Goal: Task Accomplishment & Management: Use online tool/utility

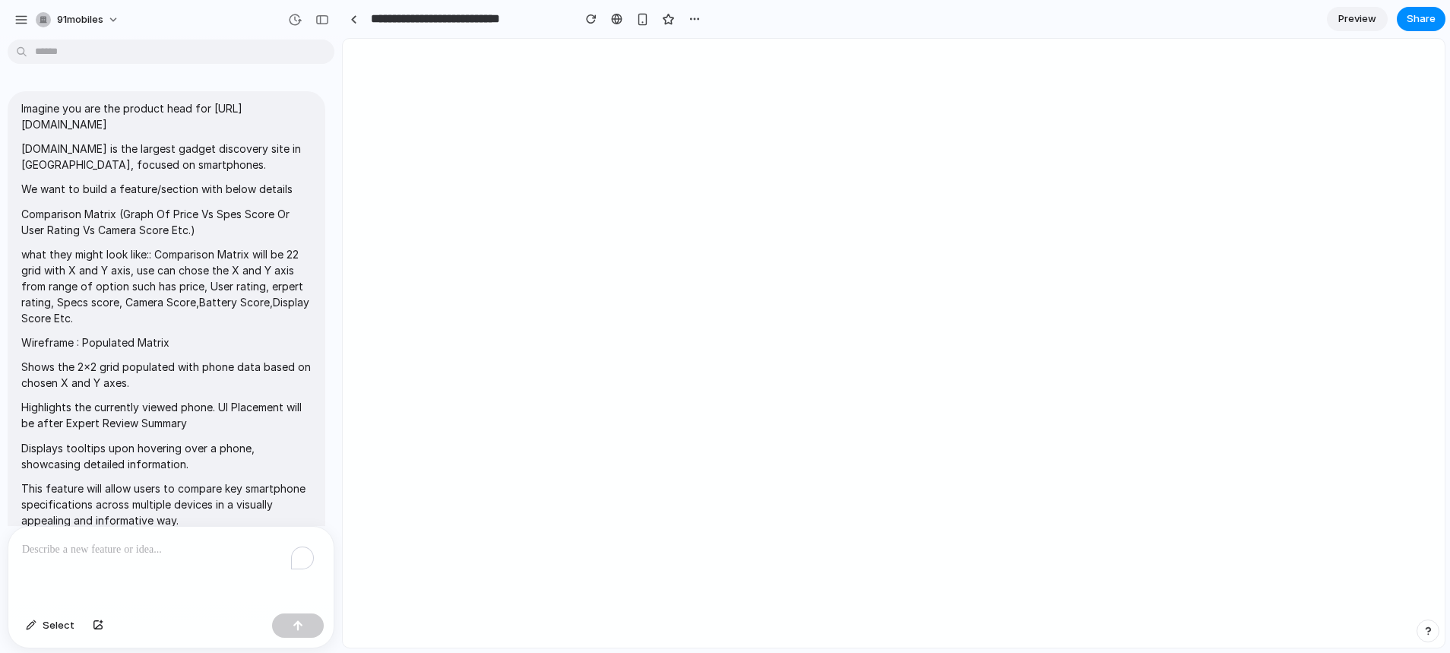
scroll to position [7156, 0]
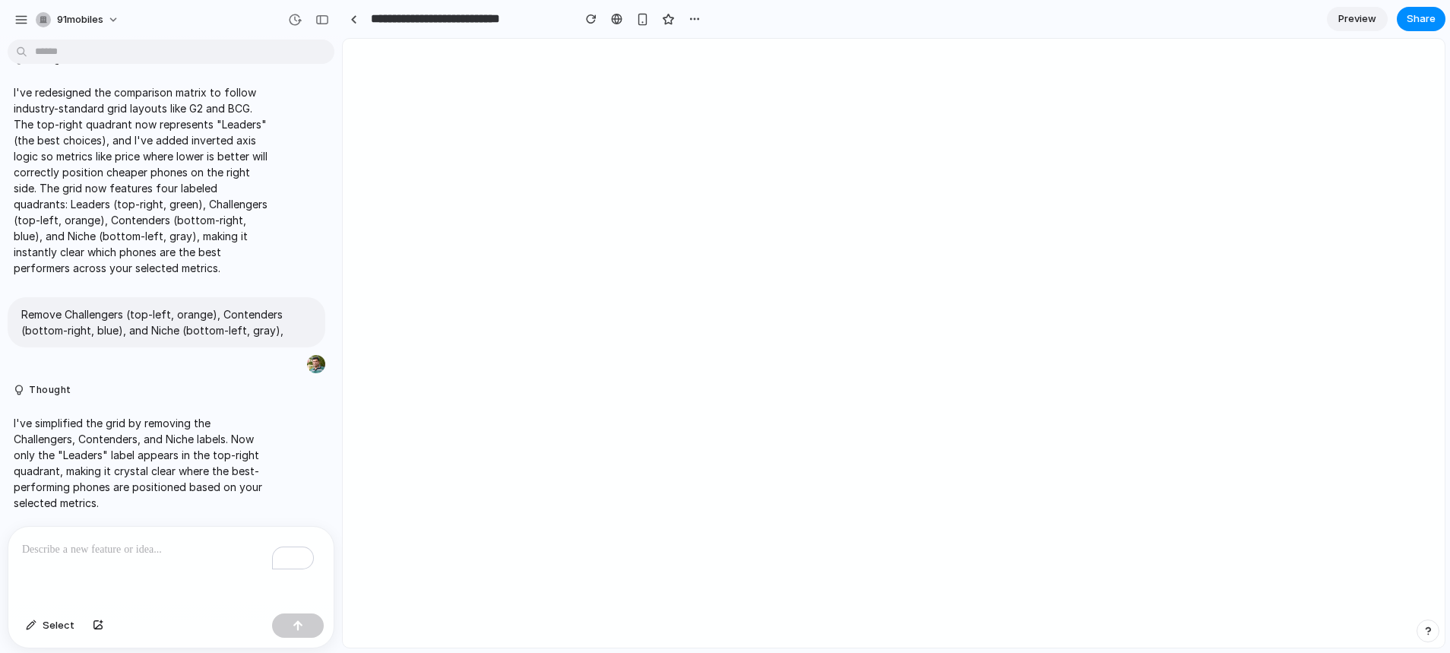
click at [115, 541] on p "To enrich screen reader interactions, please activate Accessibility in Grammarl…" at bounding box center [171, 549] width 298 height 18
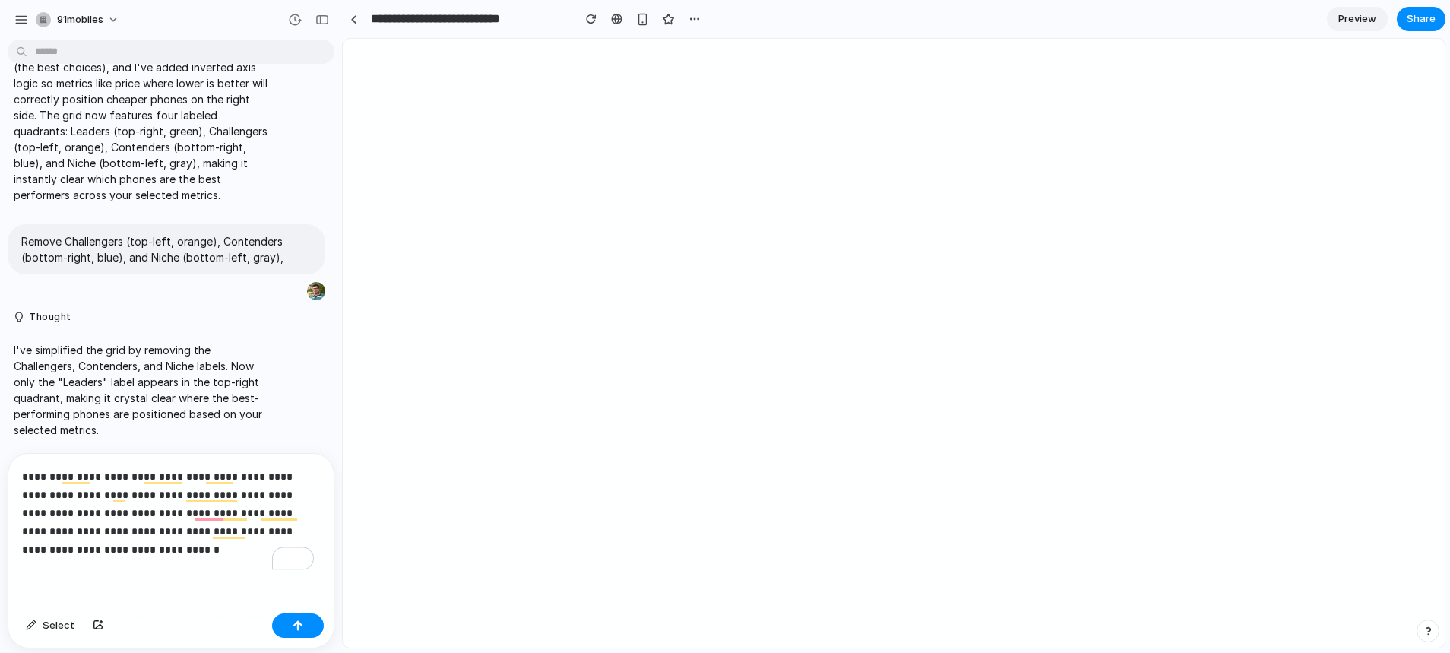
scroll to position [7228, 0]
click at [194, 508] on p "**********" at bounding box center [168, 512] width 292 height 91
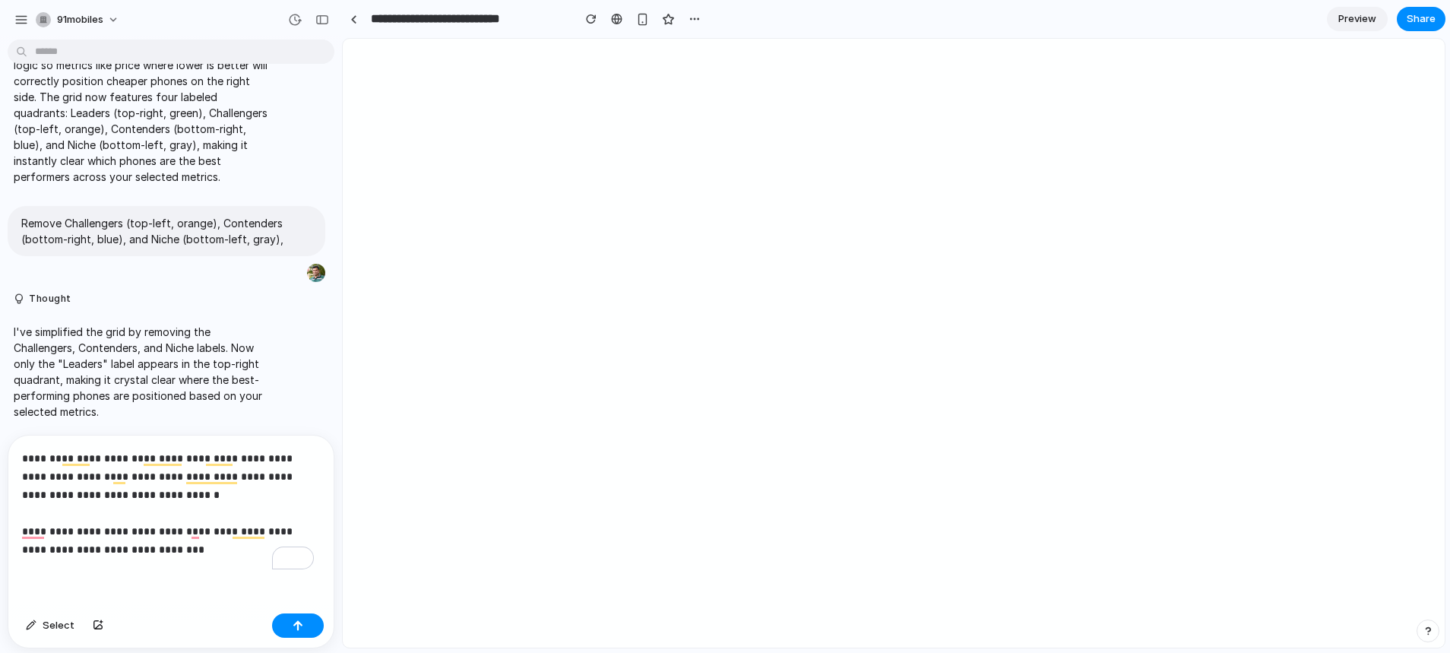
click at [200, 553] on div "**********" at bounding box center [170, 521] width 325 height 172
click at [284, 628] on button "button" at bounding box center [298, 625] width 52 height 24
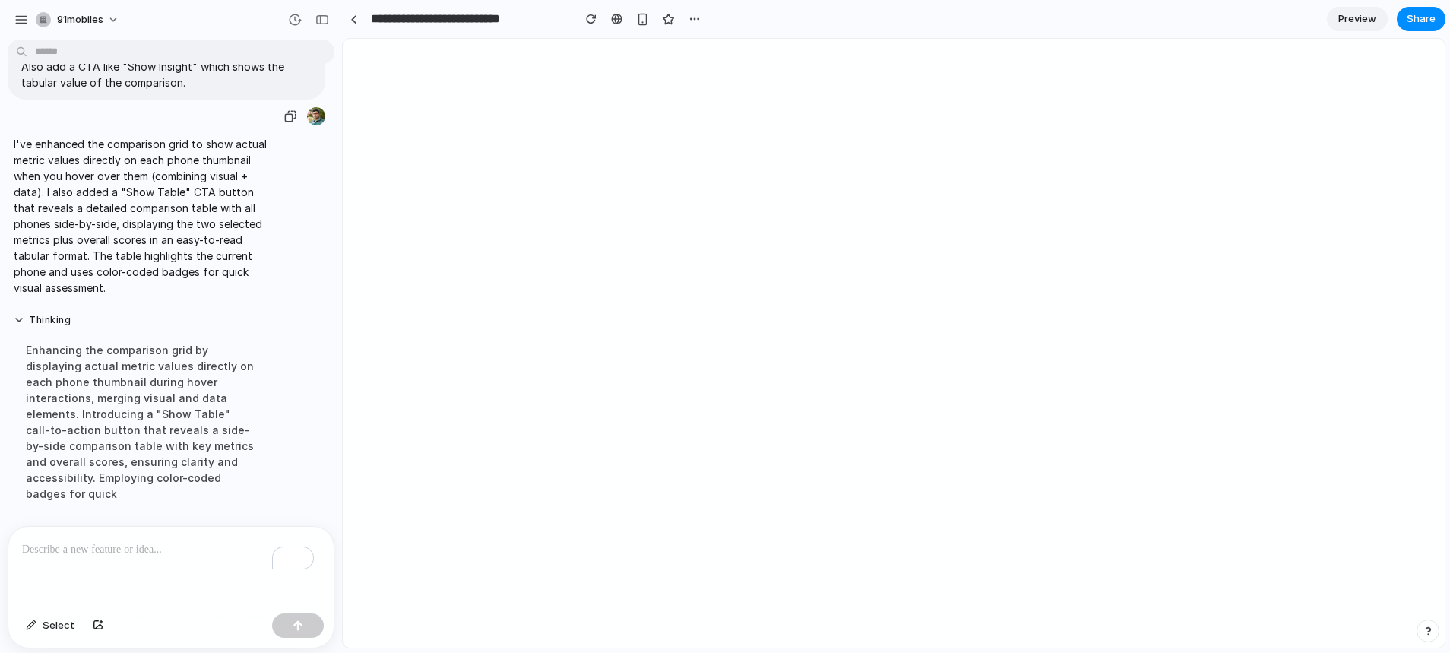
scroll to position [7694, 0]
drag, startPoint x: 152, startPoint y: 406, endPoint x: 160, endPoint y: 406, distance: 8.4
click at [160, 406] on div "Enhancing the comparison grid by displaying actual metric values directly on ea…" at bounding box center [141, 422] width 254 height 178
click at [156, 409] on div "Enhancing the comparison grid by displaying actual metric values directly on ea…" at bounding box center [141, 422] width 254 height 178
click at [153, 409] on div "Enhancing the comparison grid by displaying actual metric values directly on ea…" at bounding box center [141, 422] width 254 height 178
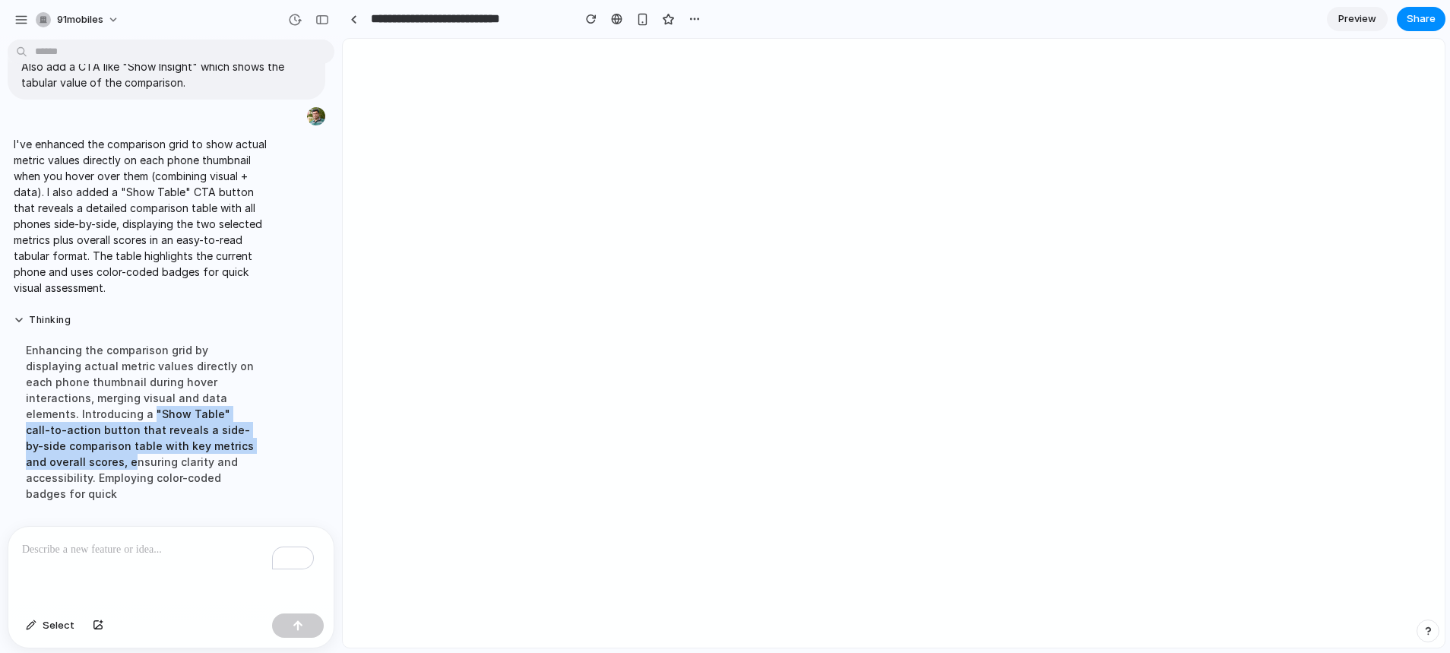
drag, startPoint x: 148, startPoint y: 406, endPoint x: 109, endPoint y: 451, distance: 59.3
click at [109, 451] on div "Enhancing the comparison grid by displaying actual metric values directly on ea…" at bounding box center [141, 422] width 254 height 178
click at [143, 406] on div "Enhancing the comparison grid by displaying actual metric values directly on ea…" at bounding box center [141, 422] width 254 height 178
drag, startPoint x: 152, startPoint y: 403, endPoint x: 117, endPoint y: 438, distance: 49.4
click at [117, 438] on div "Enhancing the comparison grid by displaying actual metric values directly on ea…" at bounding box center [141, 422] width 254 height 178
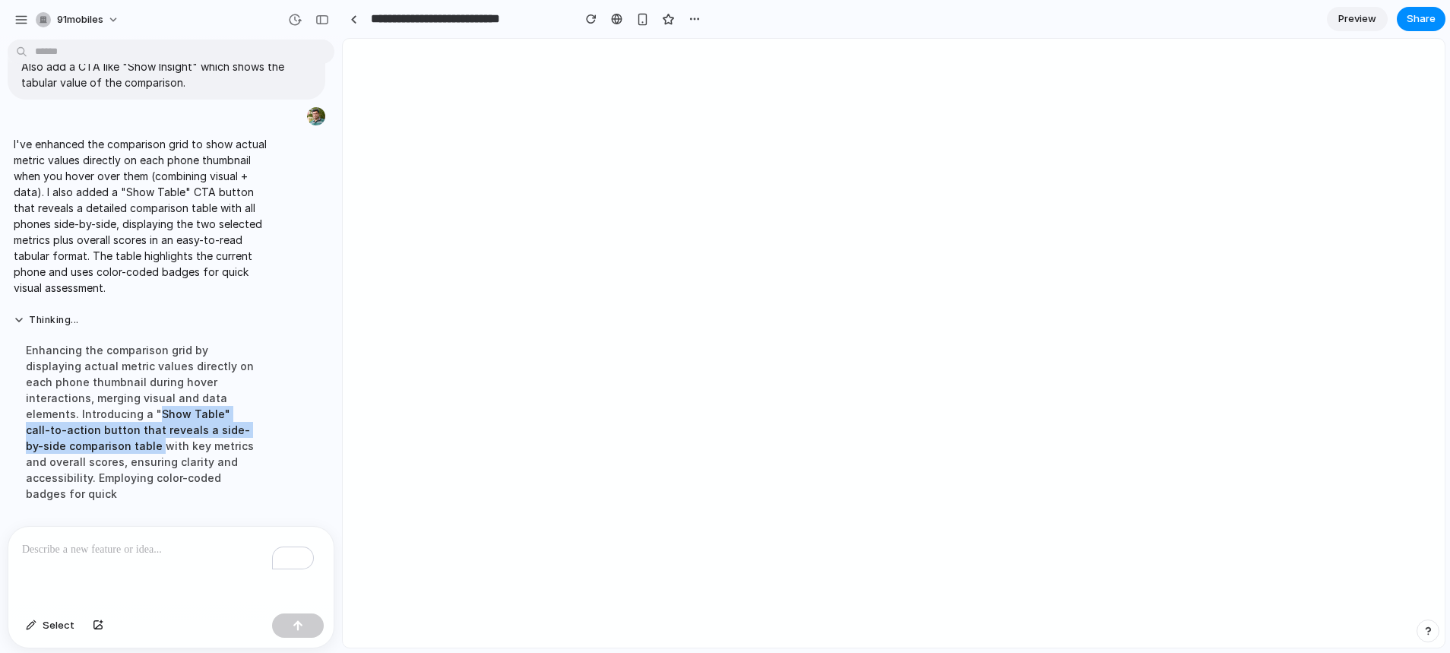
copy div "Show Table" call-to-action button that reveals a side-by-side comparison table"
click at [14, 315] on button "Thinking .." at bounding box center [141, 320] width 254 height 13
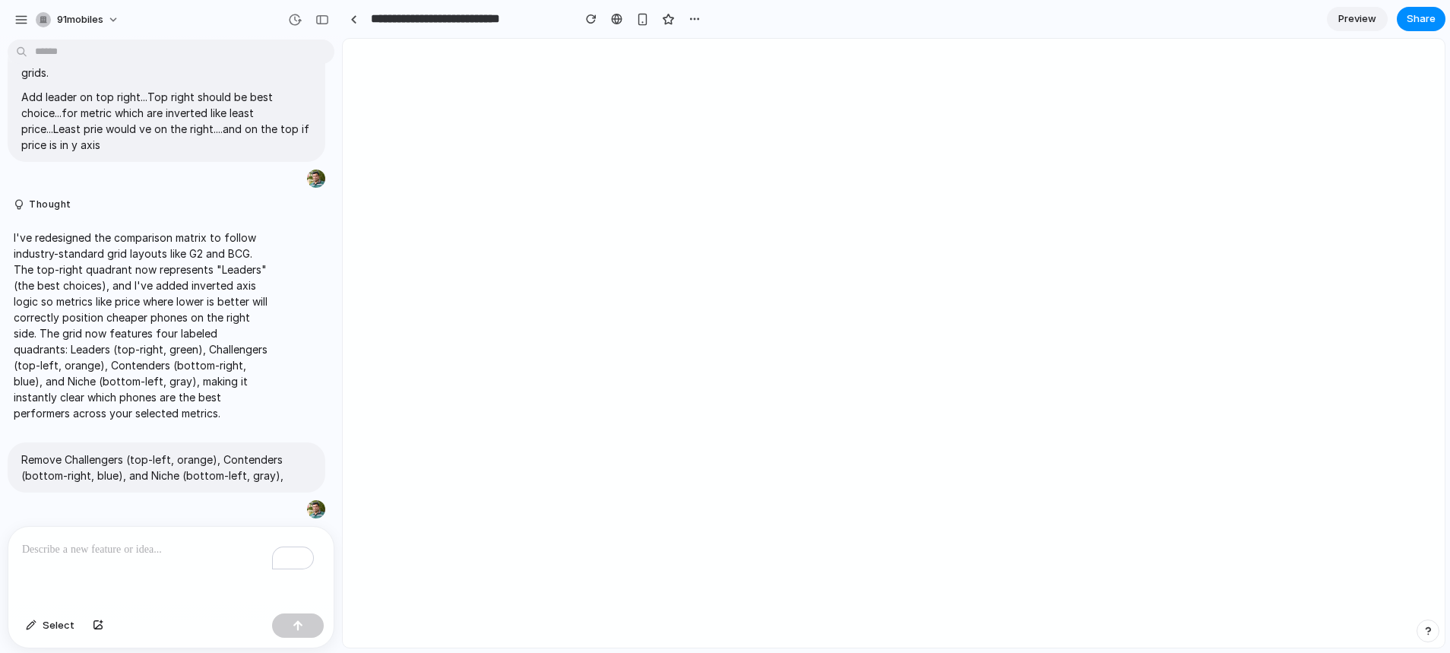
scroll to position [7510, 0]
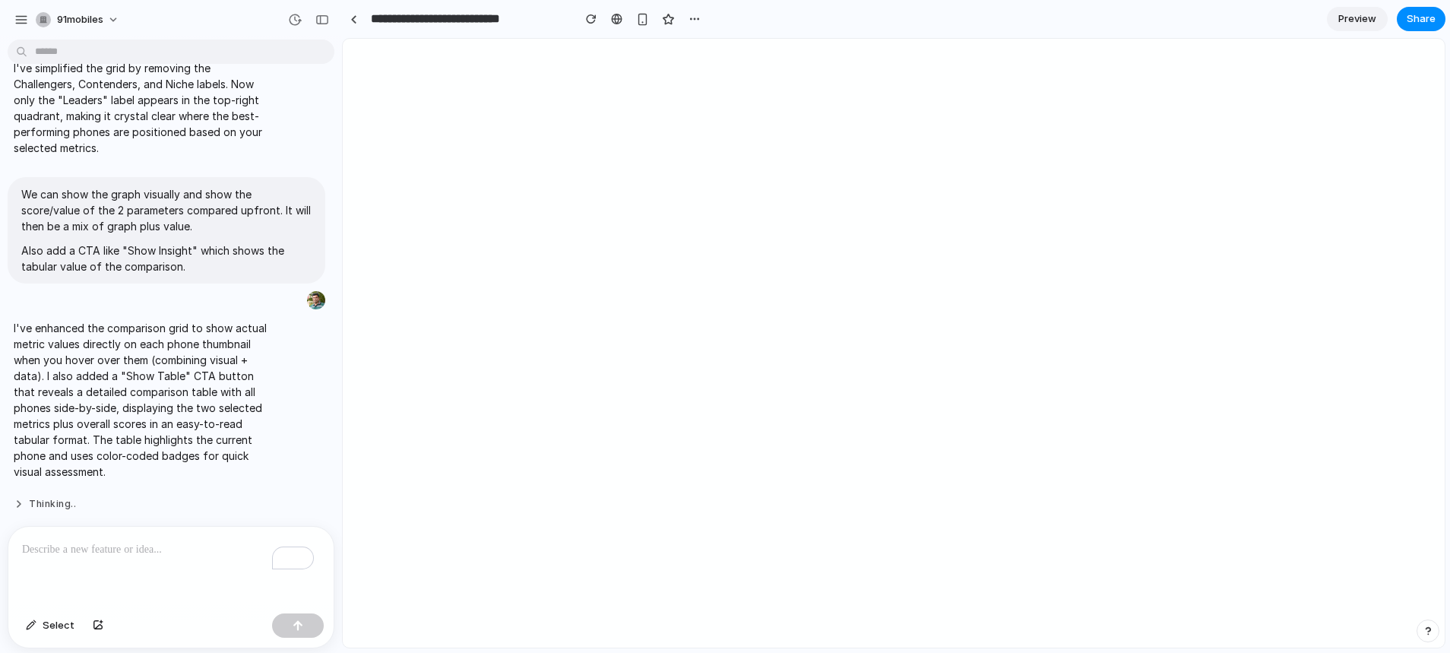
click at [43, 498] on button "Thinking .." at bounding box center [141, 504] width 254 height 13
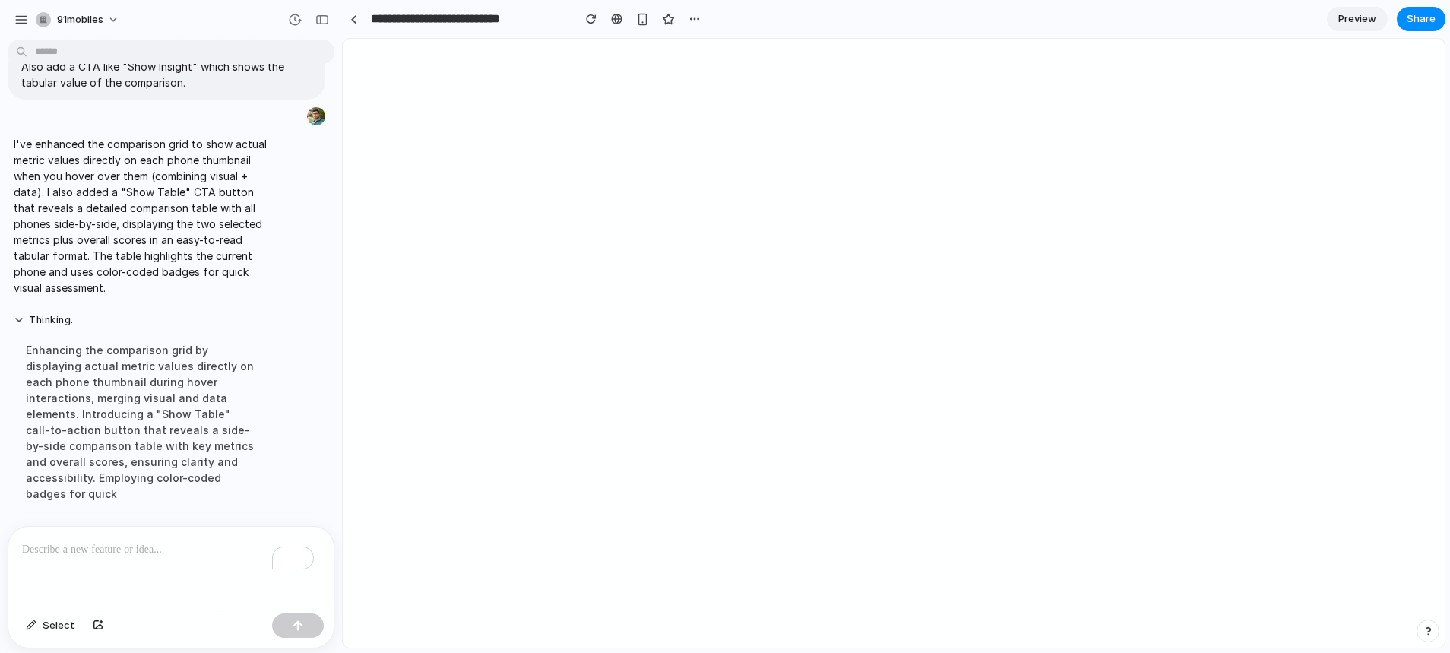
scroll to position [7694, 0]
click at [293, 13] on div "button" at bounding box center [295, 20] width 14 height 14
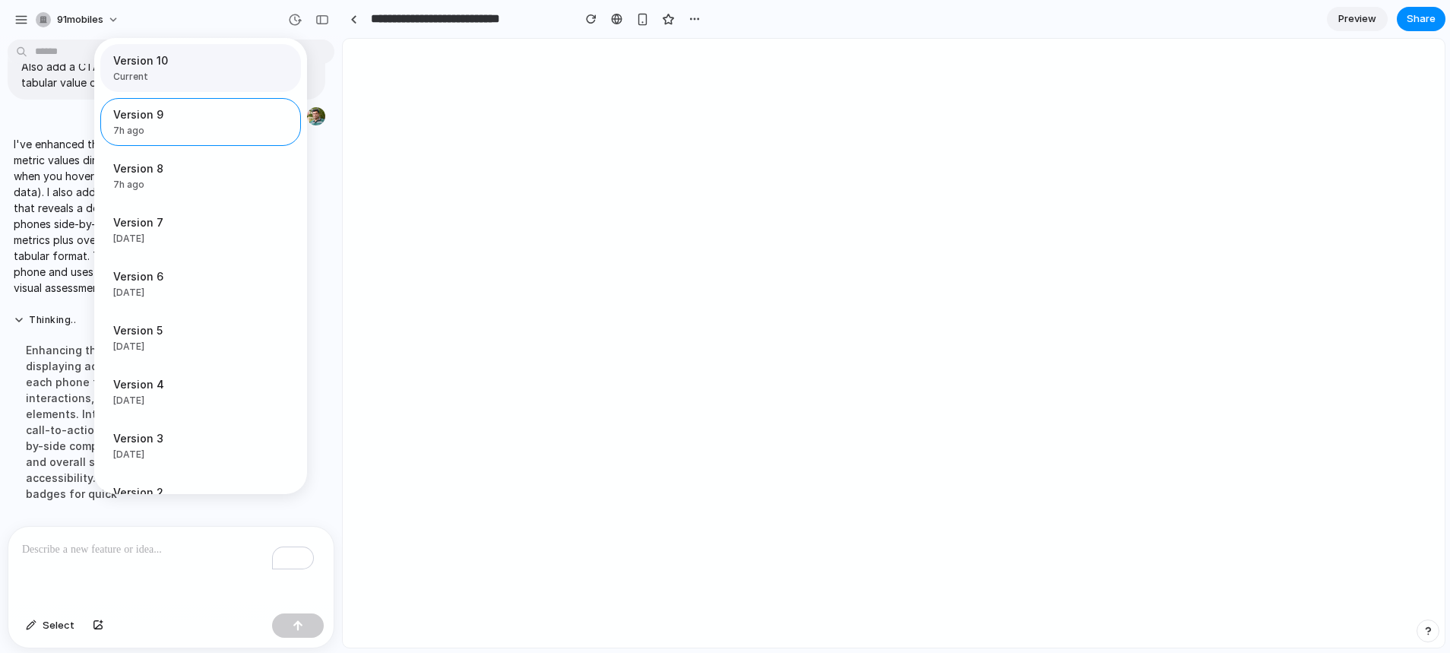
click at [185, 79] on span "Current" at bounding box center [196, 77] width 166 height 14
click at [419, 277] on div "Version 10 Current Version 9 7h ago Restore Version 8 7h ago Restore Version 7 …" at bounding box center [725, 326] width 1450 height 653
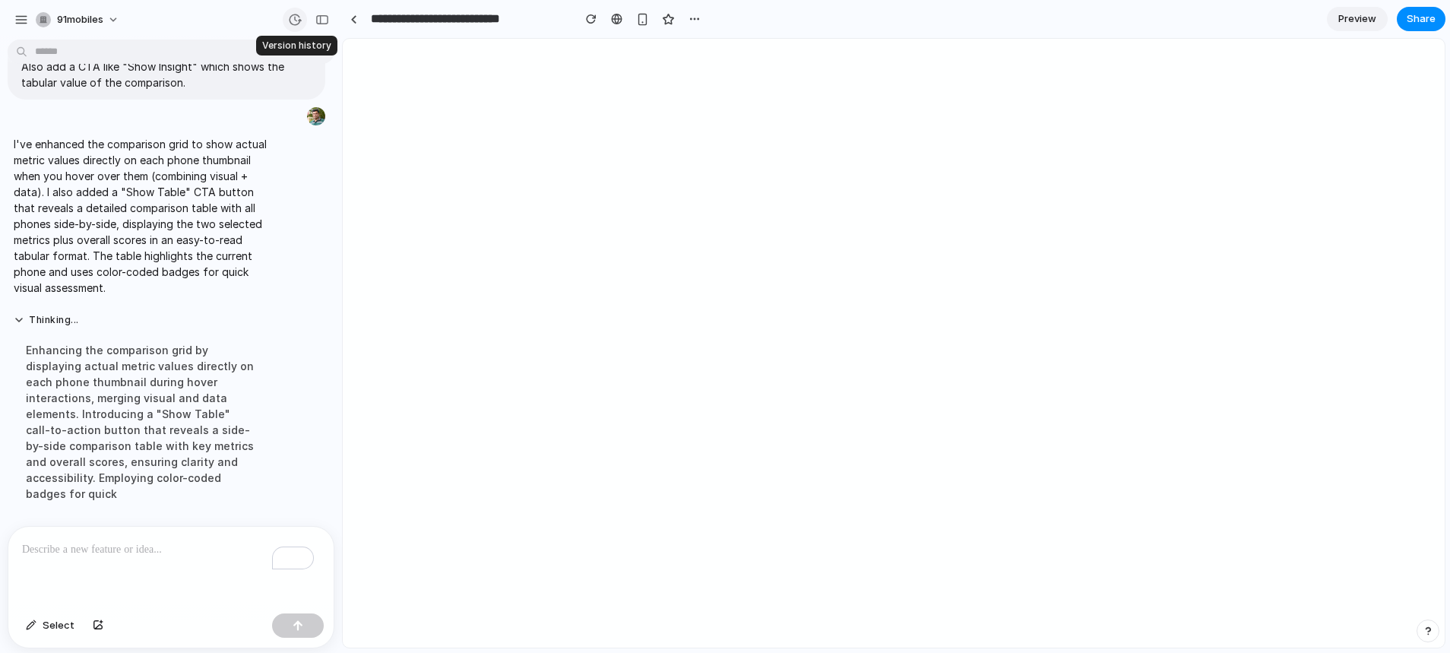
click at [291, 20] on div "button" at bounding box center [295, 20] width 14 height 14
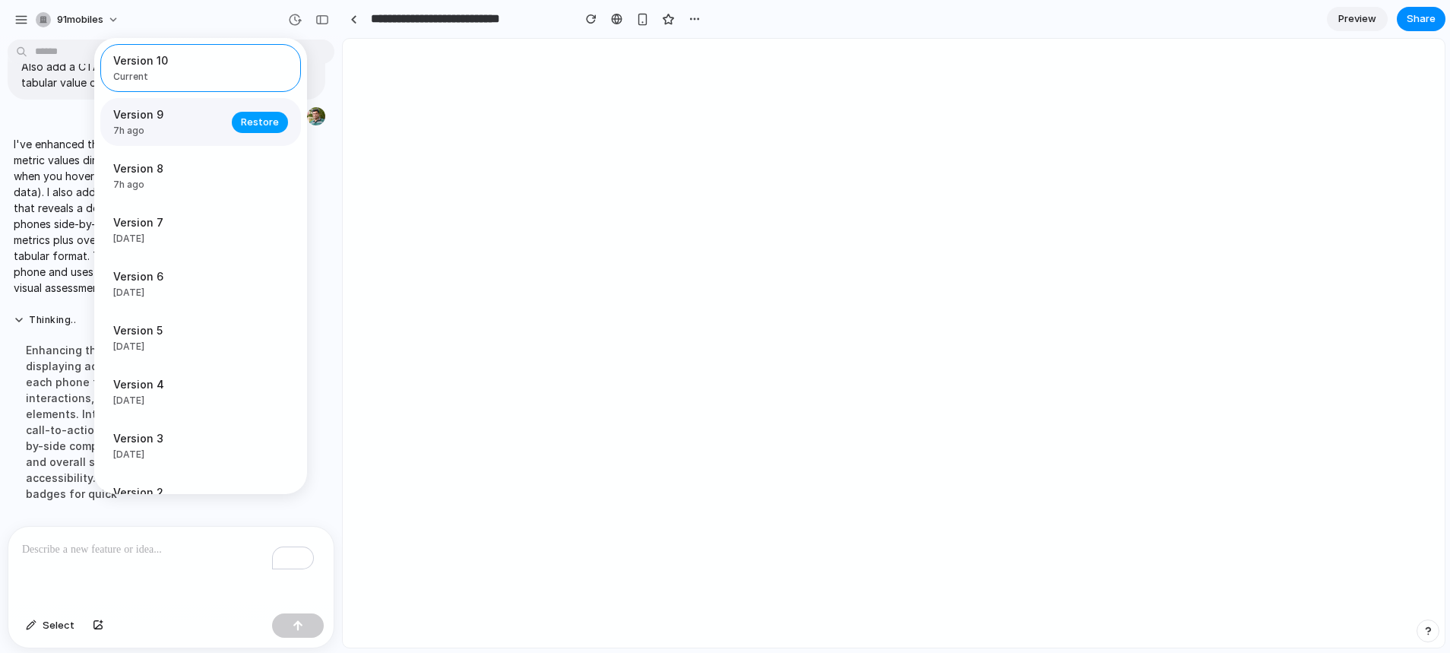
click at [249, 128] on span "Restore" at bounding box center [260, 122] width 38 height 15
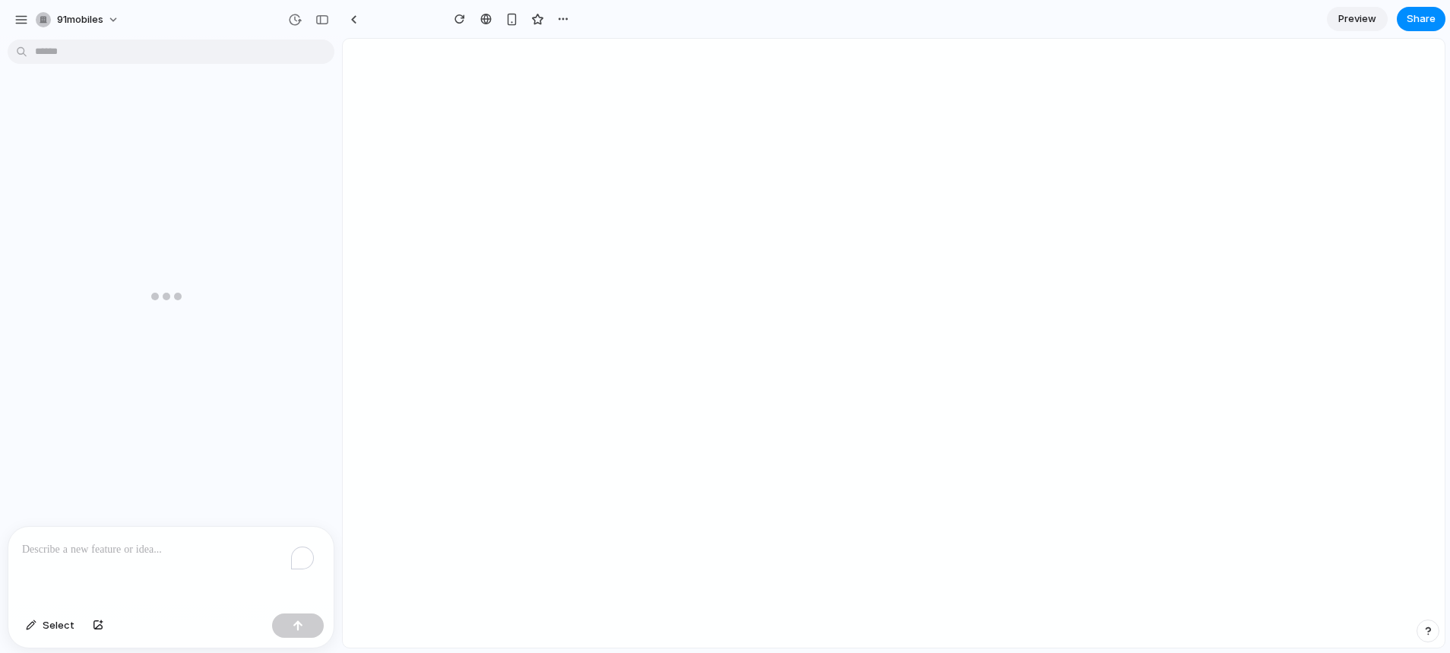
type input "**********"
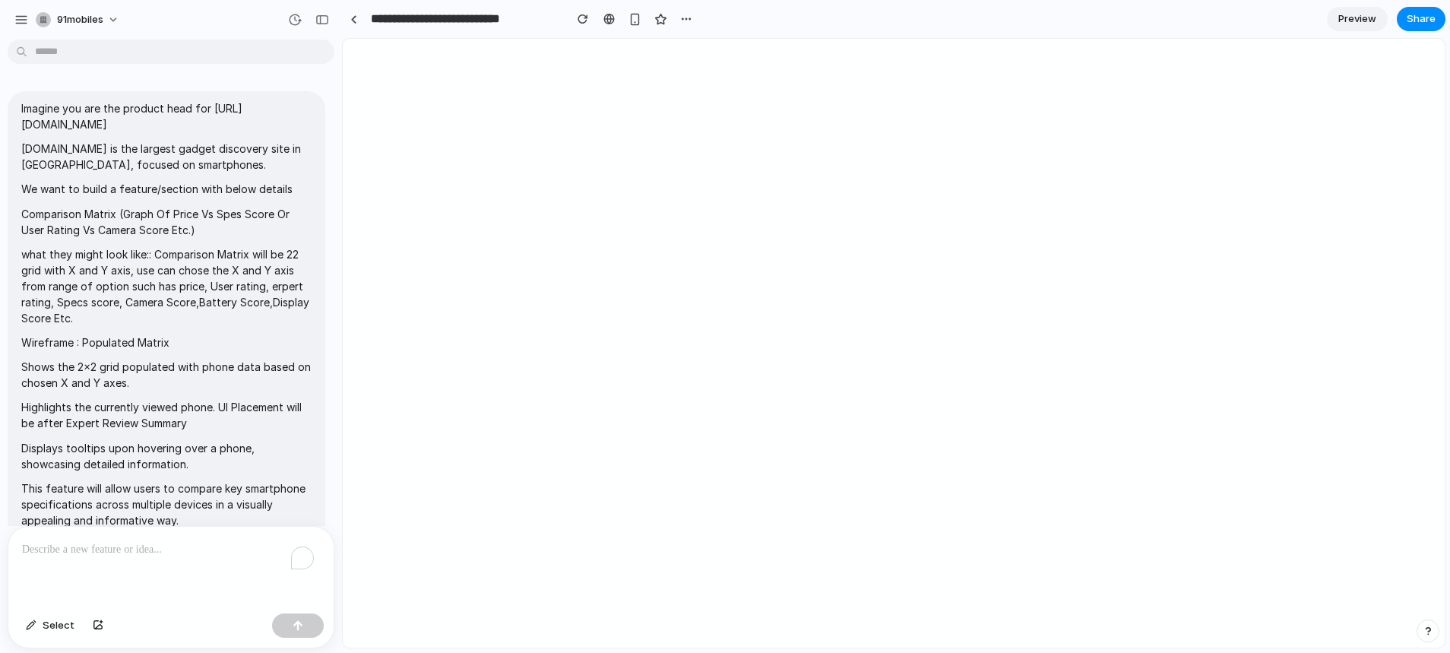
scroll to position [7510, 0]
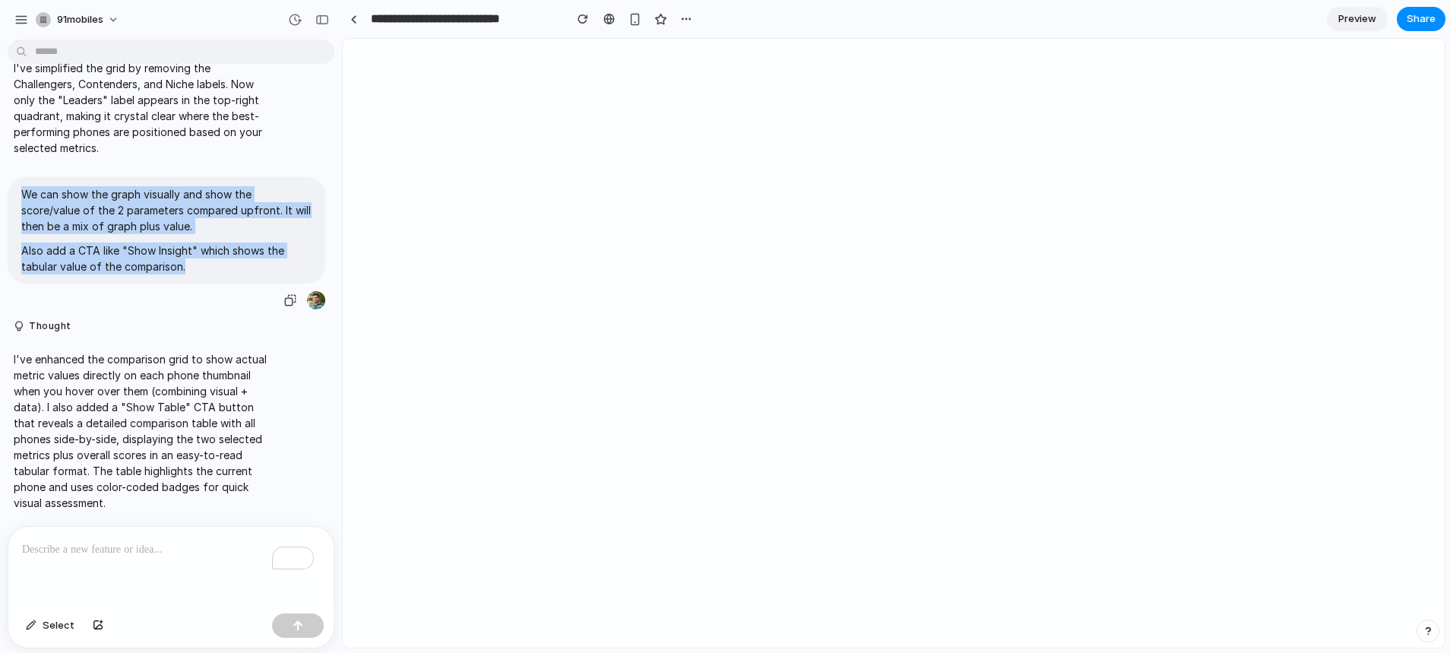
drag, startPoint x: 195, startPoint y: 257, endPoint x: 26, endPoint y: 188, distance: 182.0
click at [26, 188] on span "We can show the graph visually and show the score/value of the 2 parameters com…" at bounding box center [166, 230] width 290 height 88
click at [26, 188] on p "We can show the graph visually and show the score/value of the 2 parameters com…" at bounding box center [166, 210] width 290 height 48
drag, startPoint x: 27, startPoint y: 189, endPoint x: 202, endPoint y: 258, distance: 188.6
click at [202, 258] on span "We can show the graph visually and show the score/value of the 2 parameters com…" at bounding box center [166, 230] width 290 height 88
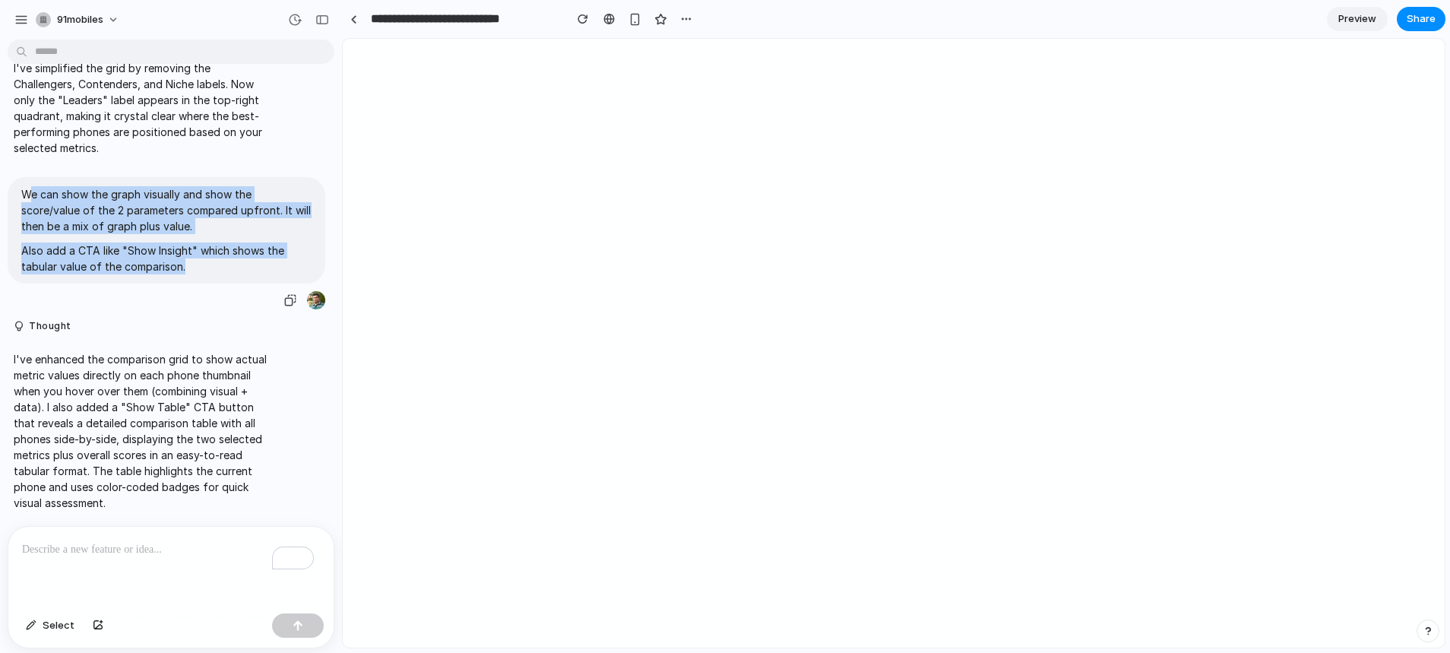
copy span "e can show the graph visually and show the score/value of the 2 parameters comp…"
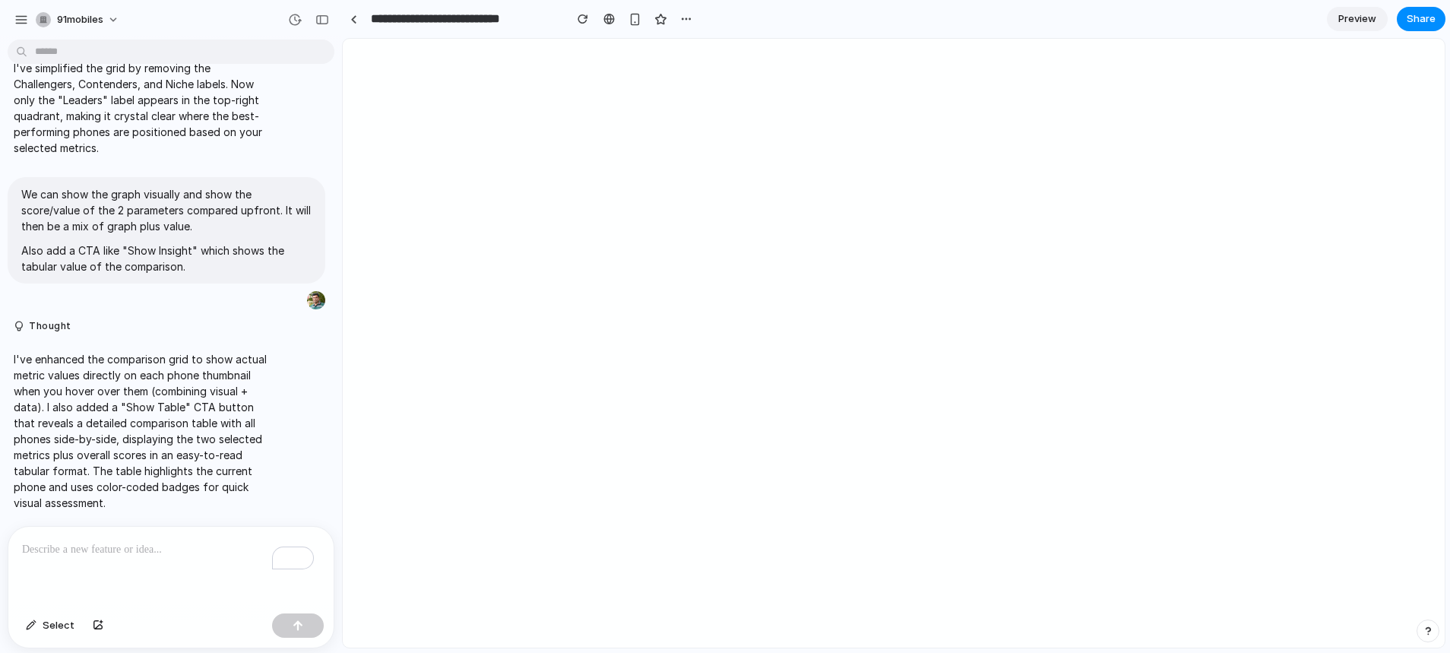
click at [139, 542] on p "To enrich screen reader interactions, please activate Accessibility in Grammarl…" at bounding box center [171, 549] width 298 height 18
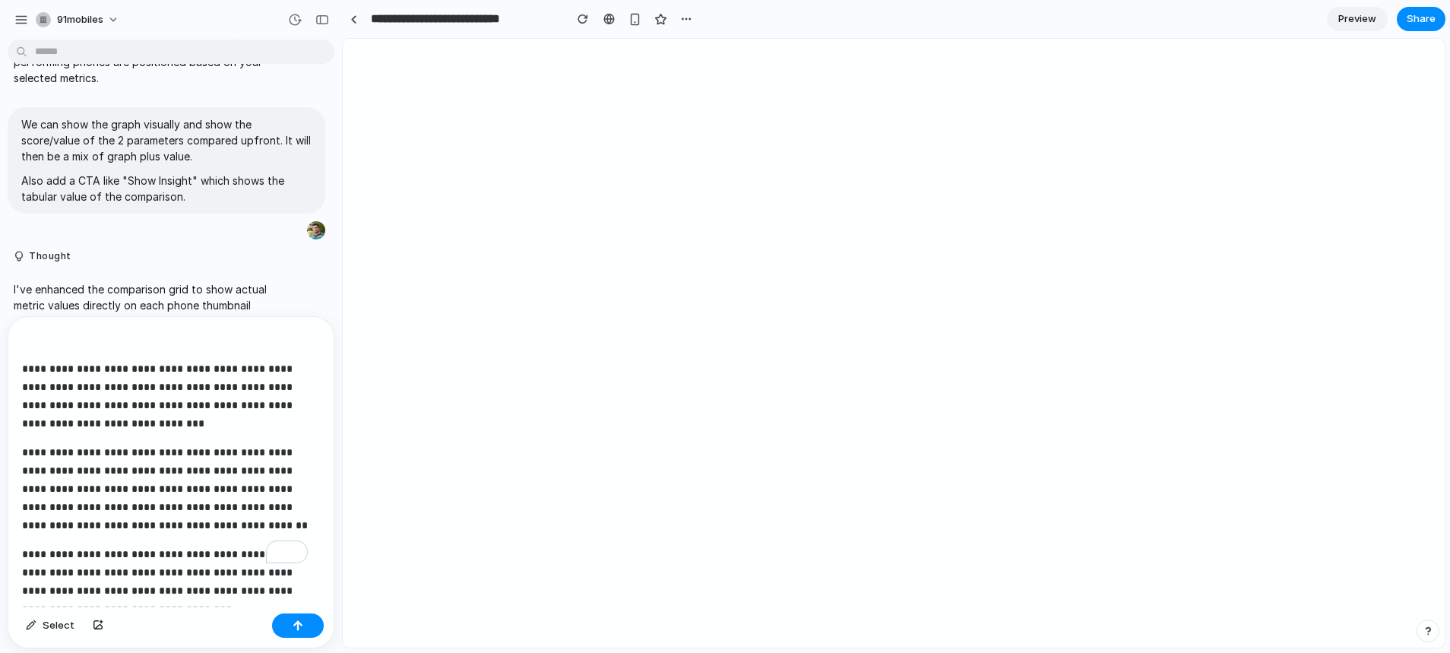
scroll to position [46, 0]
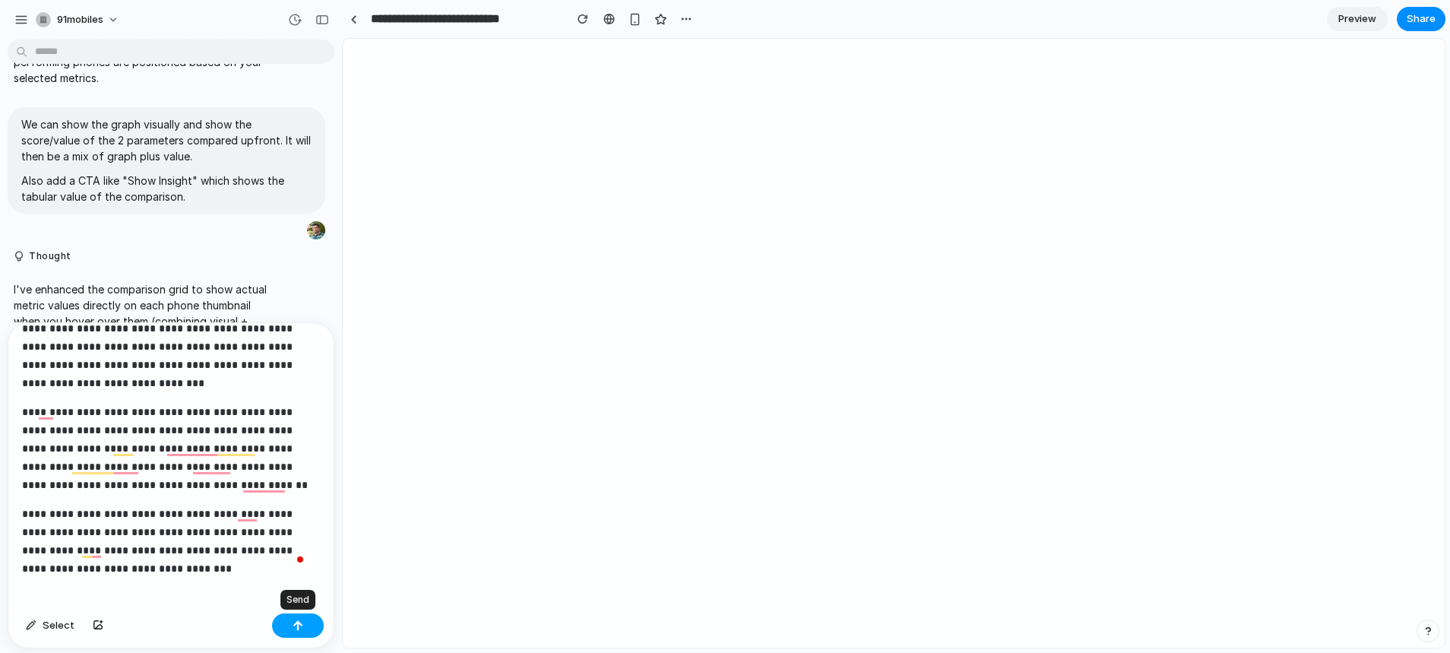
click at [290, 626] on button "button" at bounding box center [298, 625] width 52 height 24
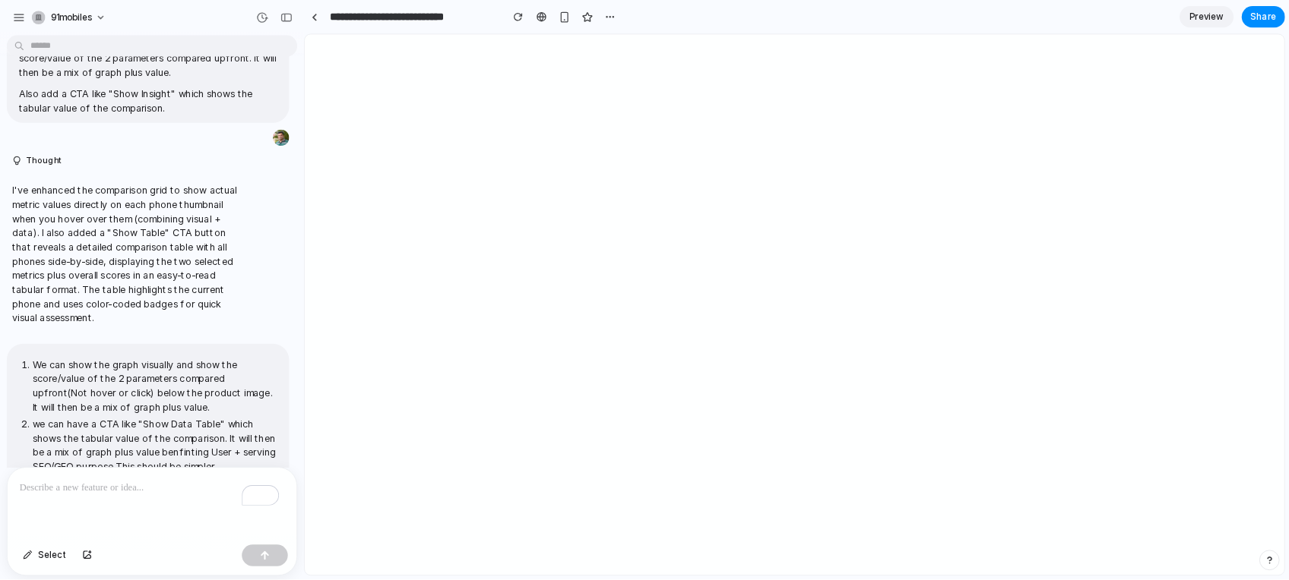
scroll to position [8345, 0]
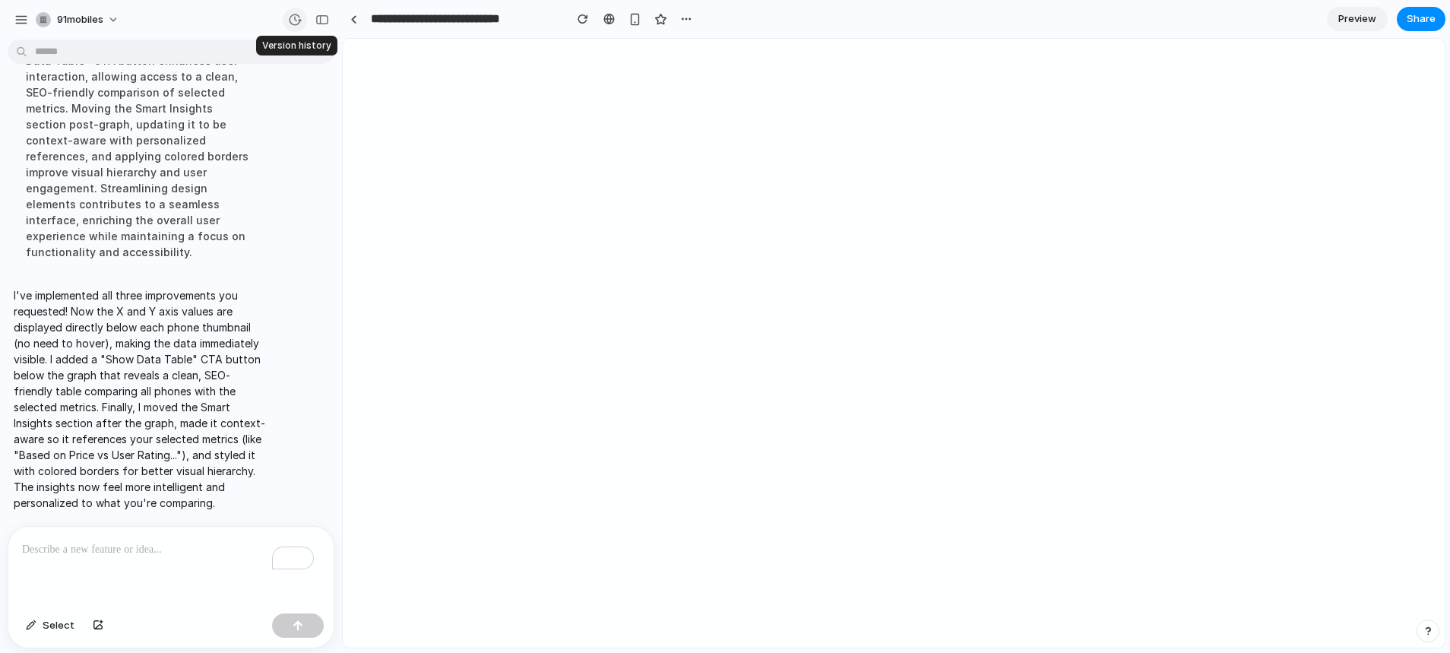
click at [298, 17] on div "button" at bounding box center [295, 20] width 14 height 14
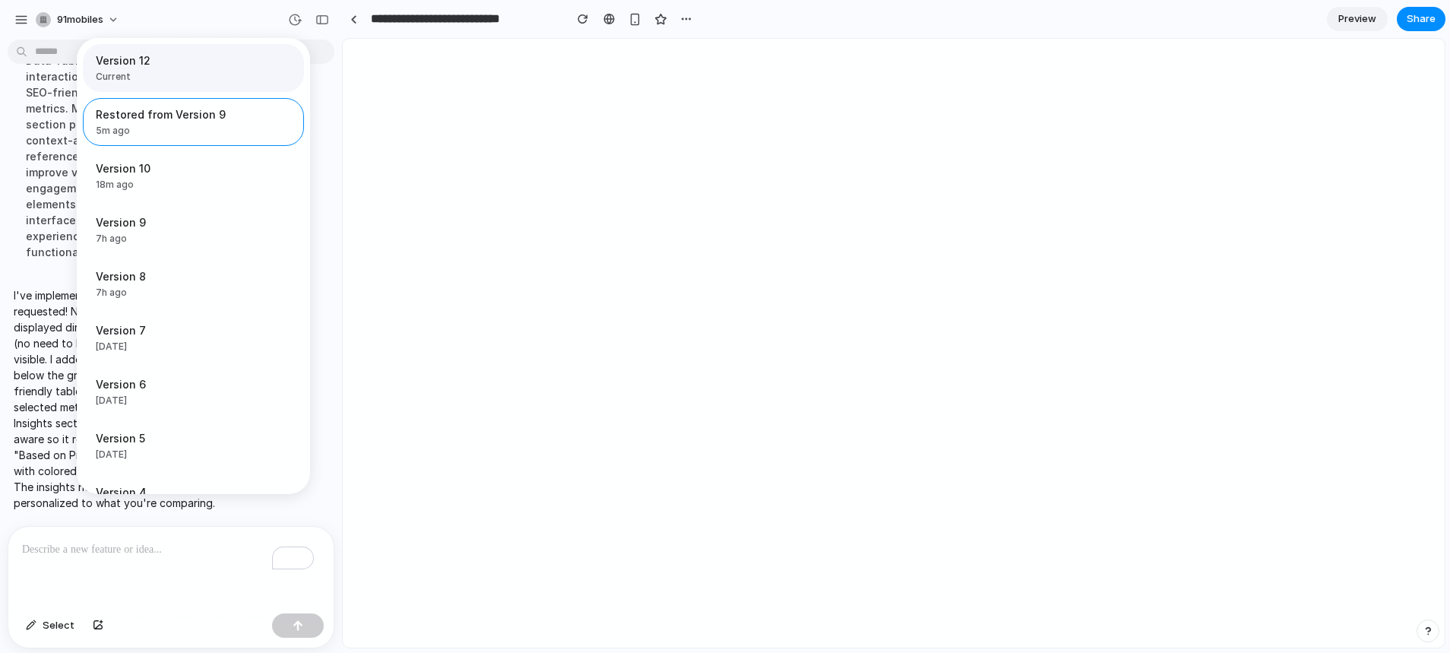
click at [193, 70] on span "Current" at bounding box center [189, 77] width 186 height 14
click at [1360, 326] on div "Version 12 Current Restored from Version 9 5m ago Restore Version 10 18m ago Re…" at bounding box center [725, 326] width 1450 height 653
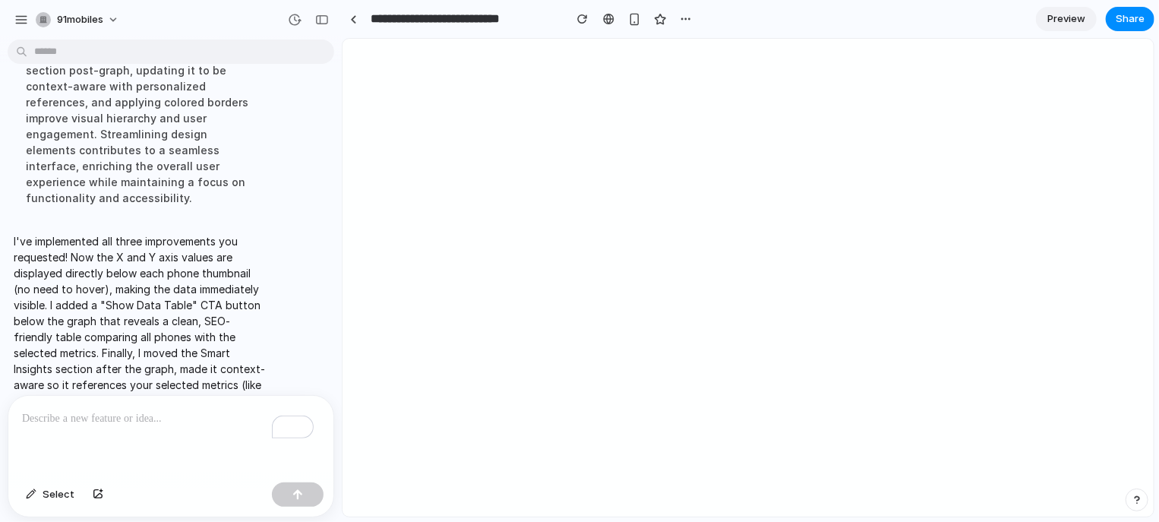
click at [81, 441] on div "To enrich screen reader interactions, please activate Accessibility in Grammarl…" at bounding box center [167, 436] width 319 height 81
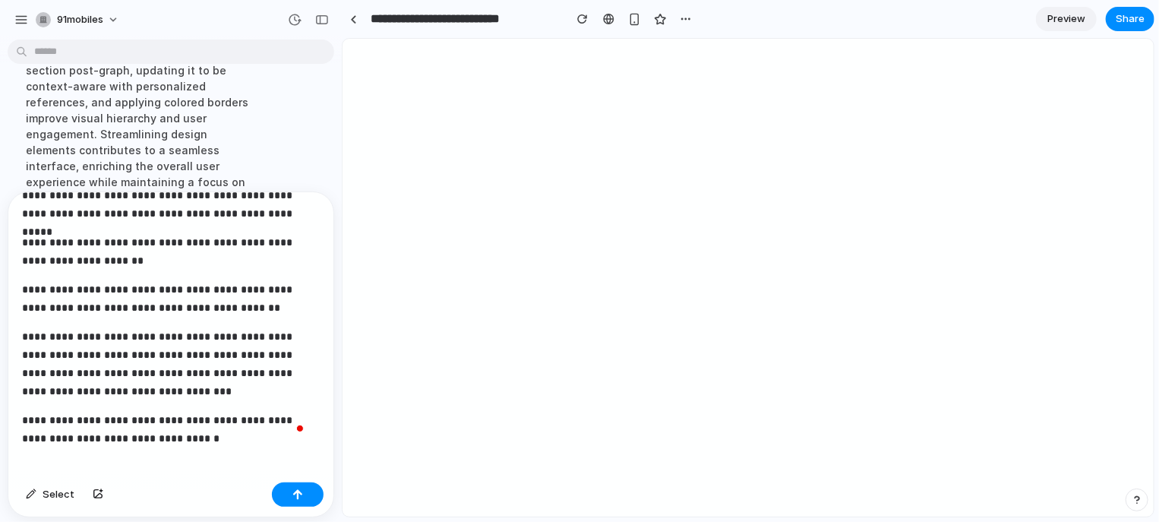
scroll to position [0, 0]
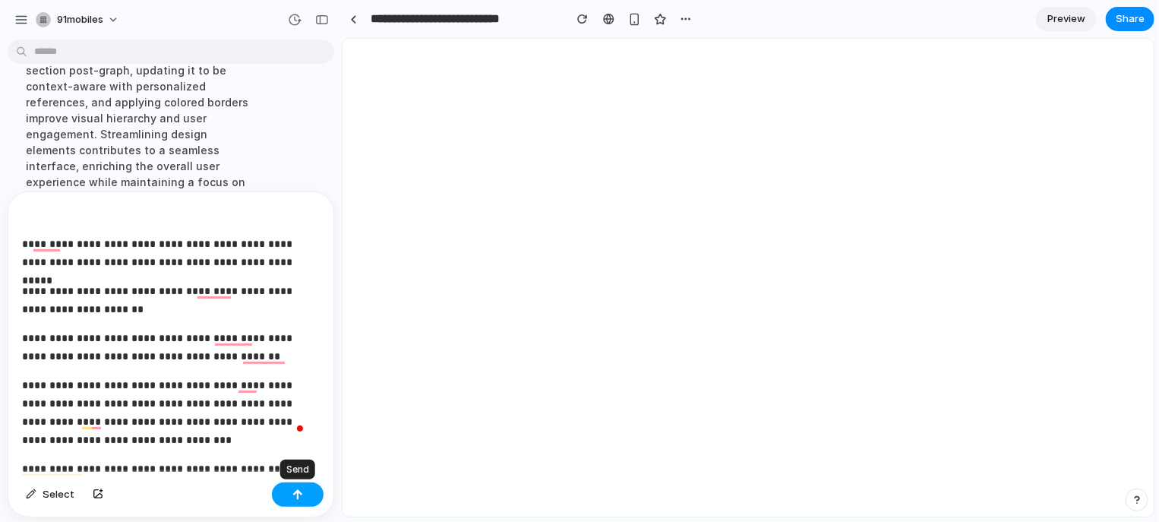
click at [295, 498] on div "button" at bounding box center [298, 494] width 11 height 11
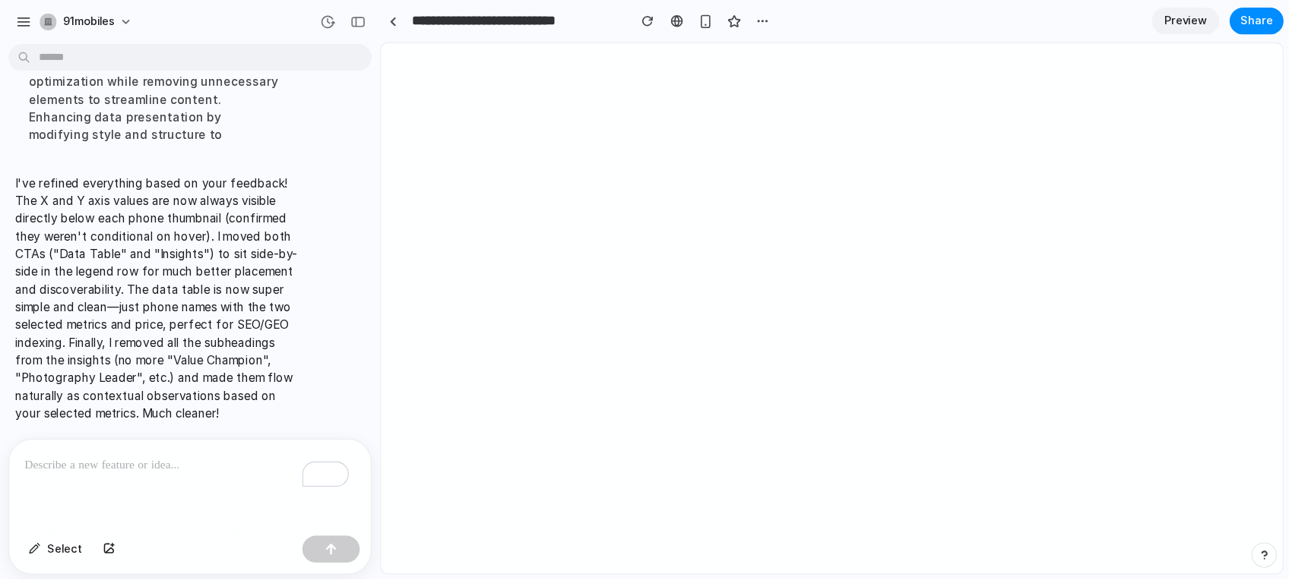
scroll to position [8865, 0]
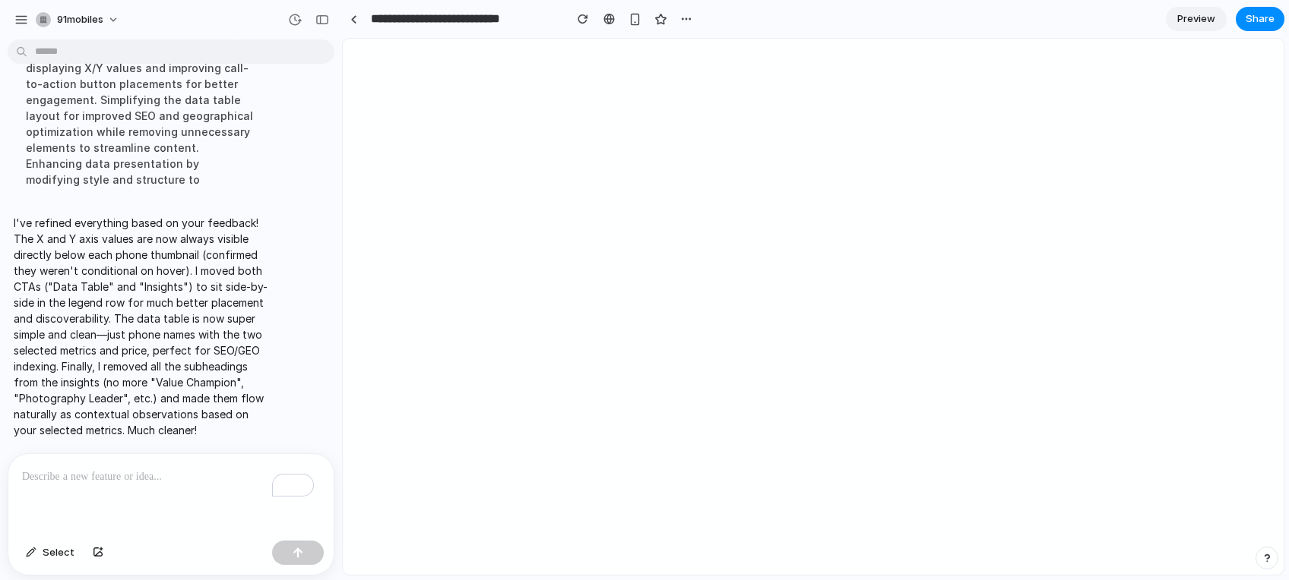
click at [172, 497] on div "To enrich screen reader interactions, please activate Accessibility in Grammarl…" at bounding box center [167, 494] width 319 height 81
click at [50, 481] on div "*****" at bounding box center [167, 494] width 319 height 81
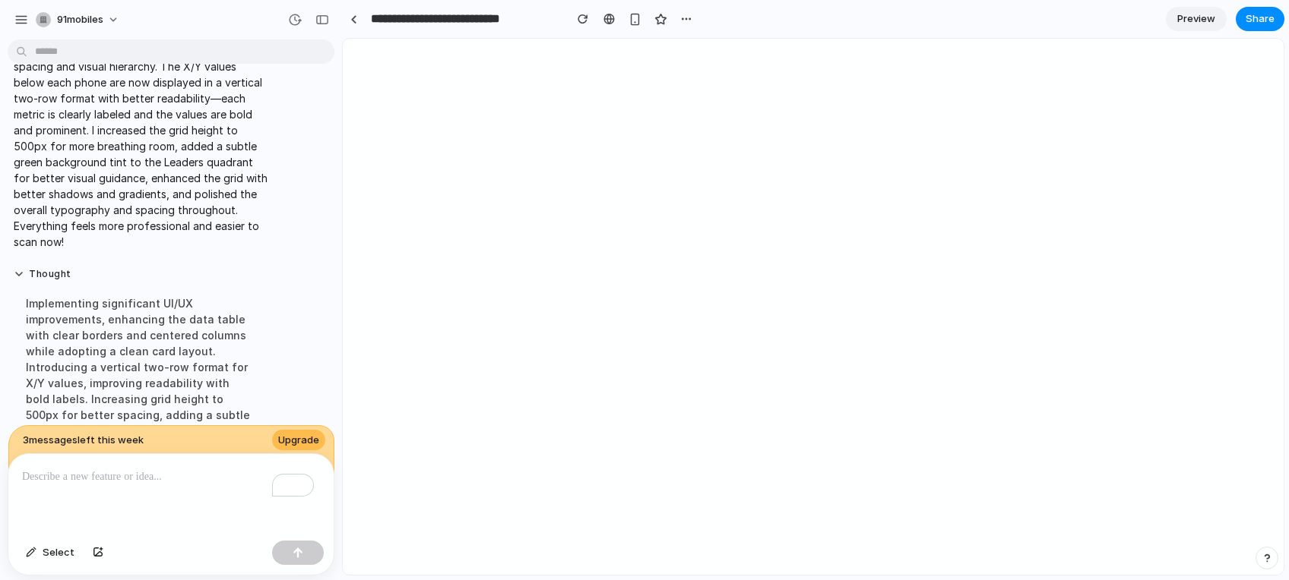
scroll to position [9401, 0]
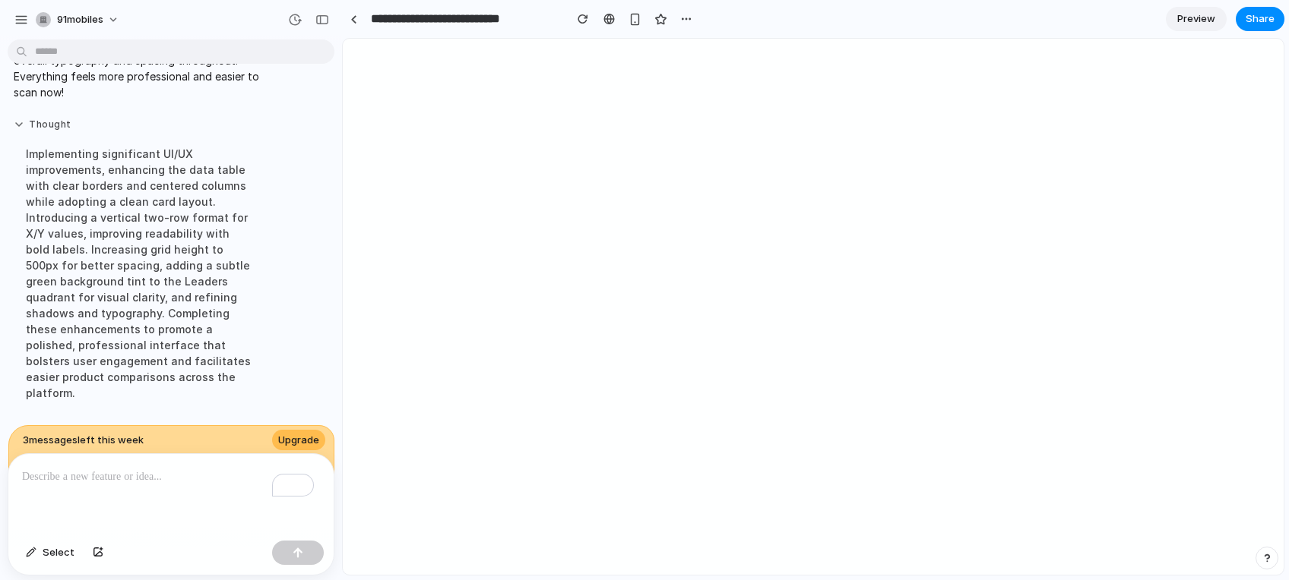
click at [14, 128] on button "Thought" at bounding box center [141, 125] width 254 height 13
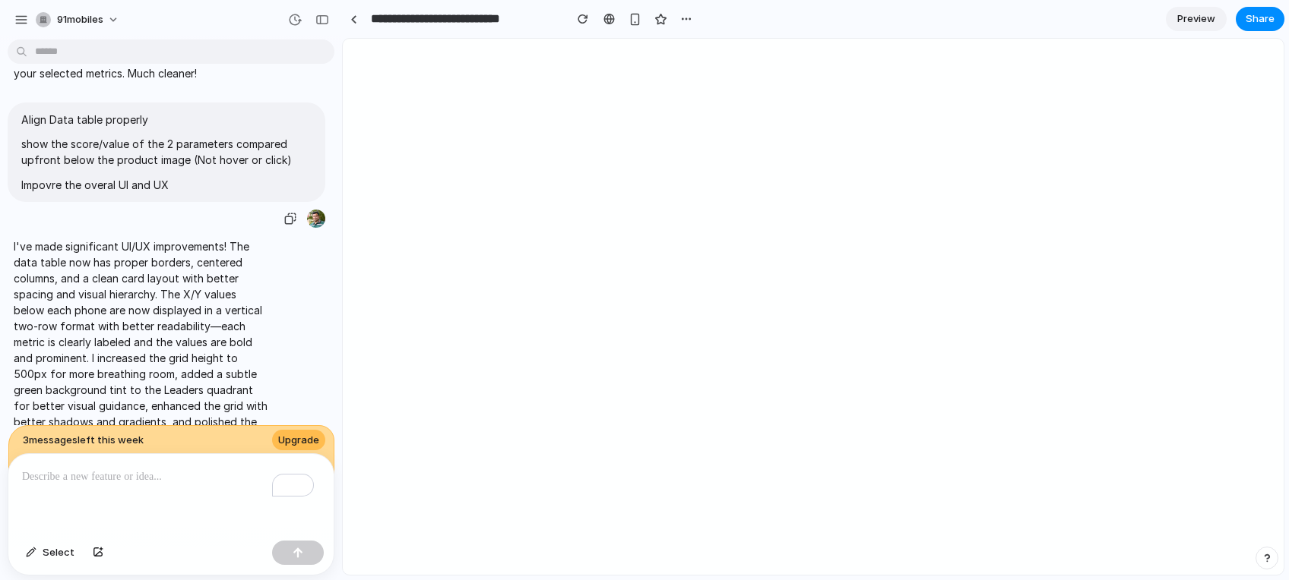
scroll to position [9137, 0]
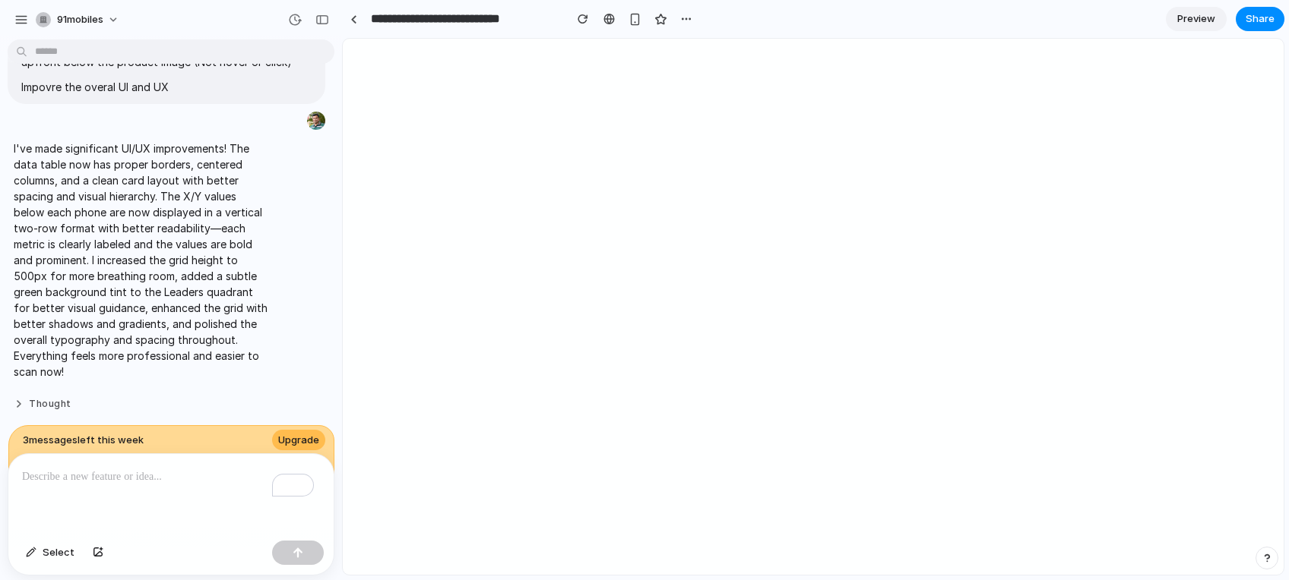
click at [58, 398] on button "Thought" at bounding box center [141, 404] width 254 height 13
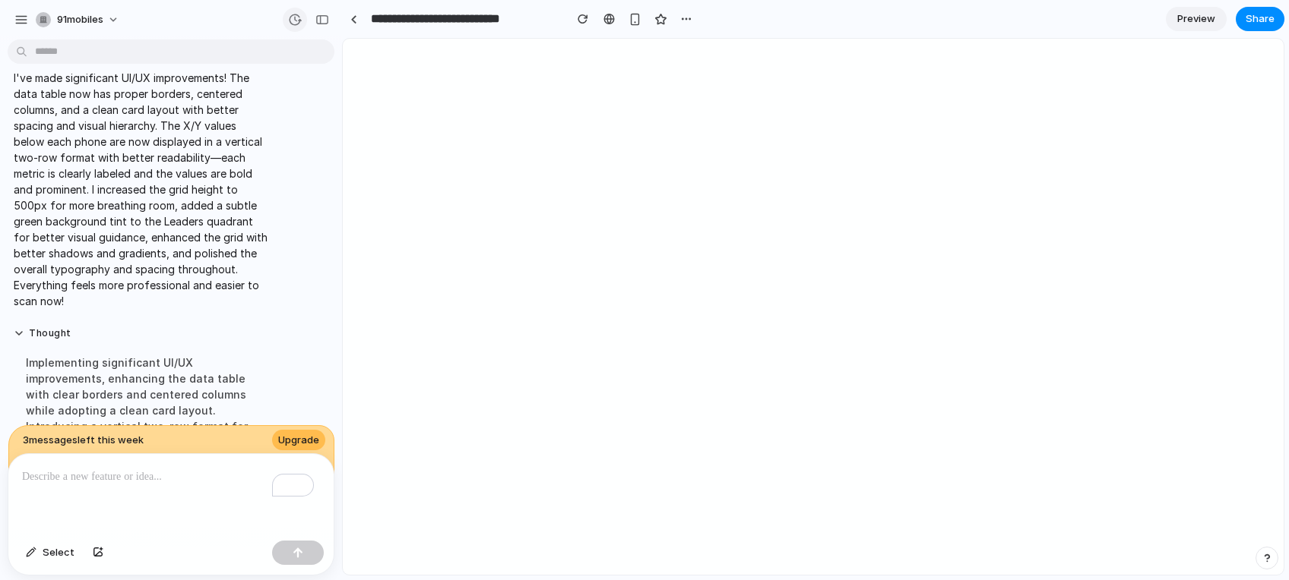
click at [296, 17] on div "button" at bounding box center [295, 20] width 14 height 14
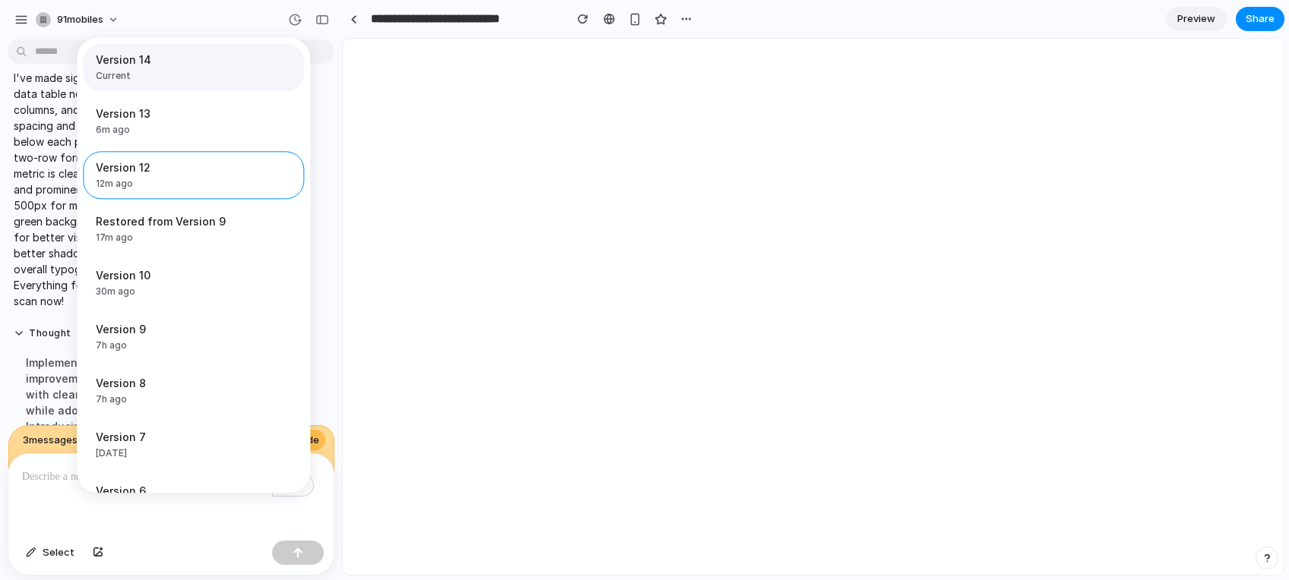
click at [185, 70] on span "Current" at bounding box center [189, 76] width 186 height 14
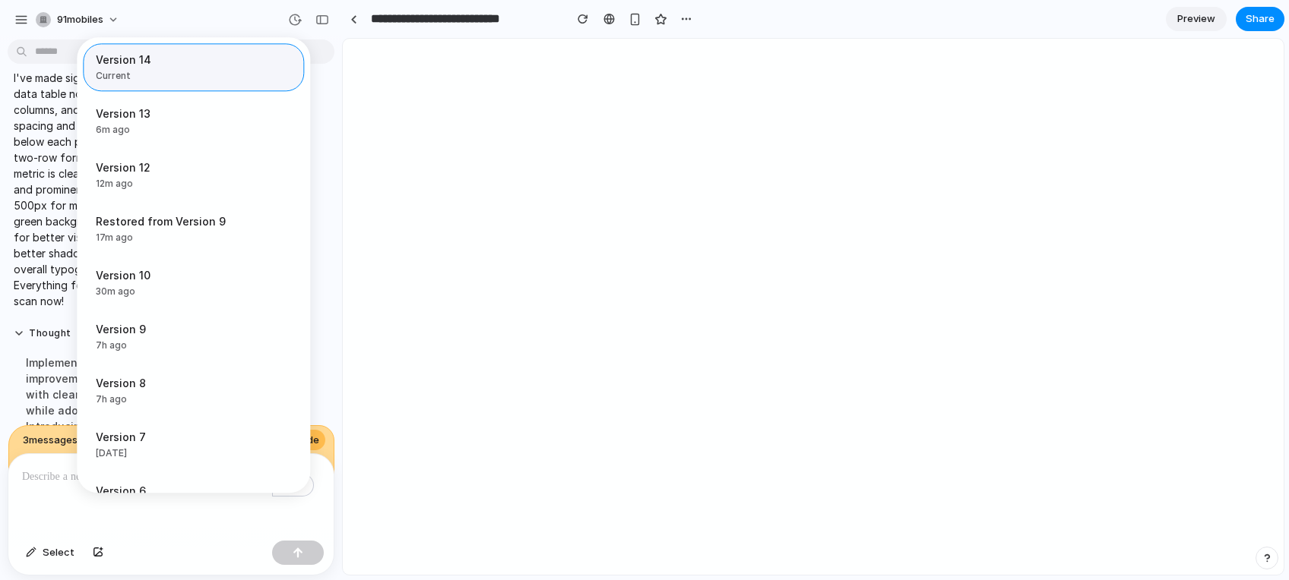
click at [187, 71] on span "Current" at bounding box center [189, 76] width 186 height 14
click at [14, 220] on div "Version 14 Current Version 13 6m ago Restore Version 12 12m ago Restore Restore…" at bounding box center [644, 290] width 1289 height 580
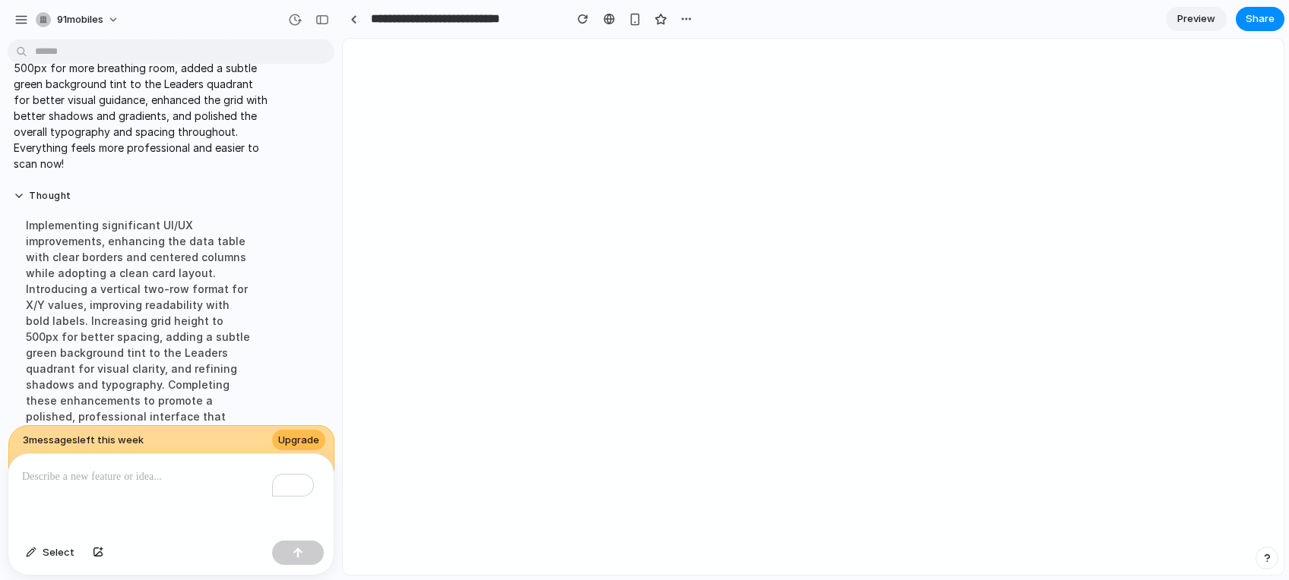
scroll to position [8725, 0]
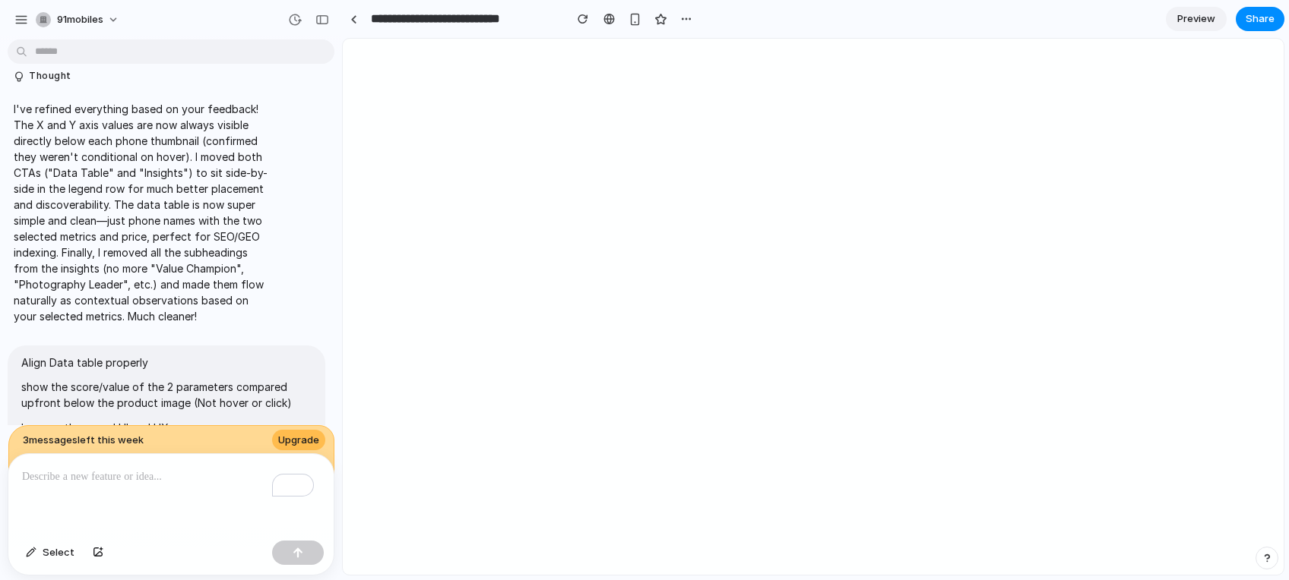
click at [125, 213] on p "I've refined everything based on your feedback! The X and Y axis values are now…" at bounding box center [141, 212] width 254 height 223
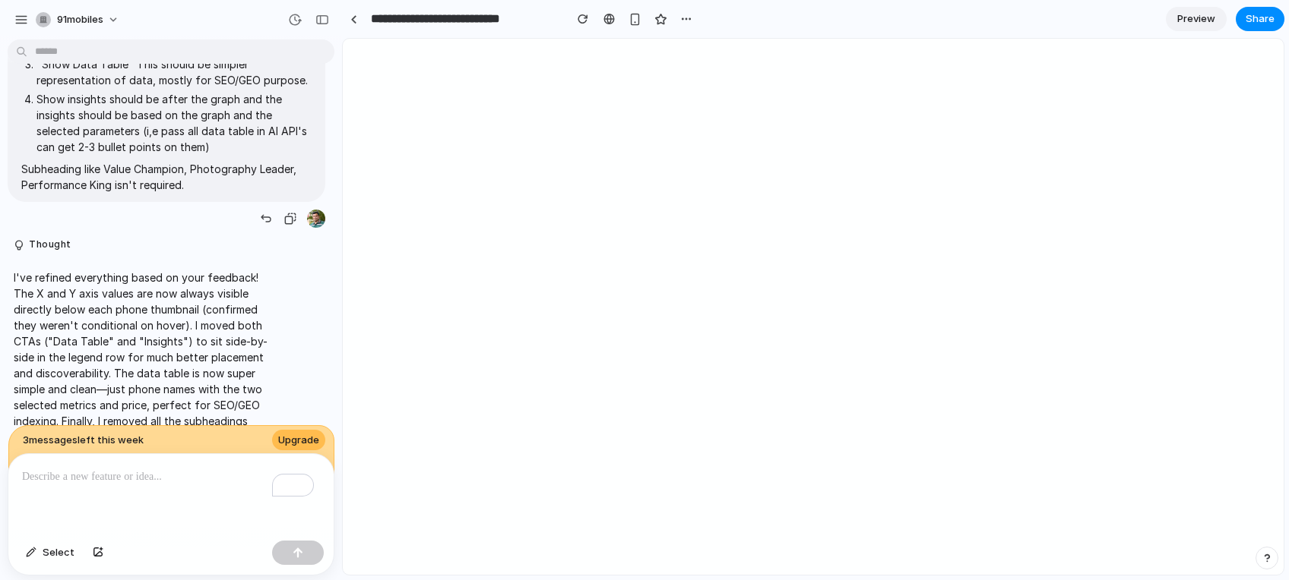
scroll to position [8388, 0]
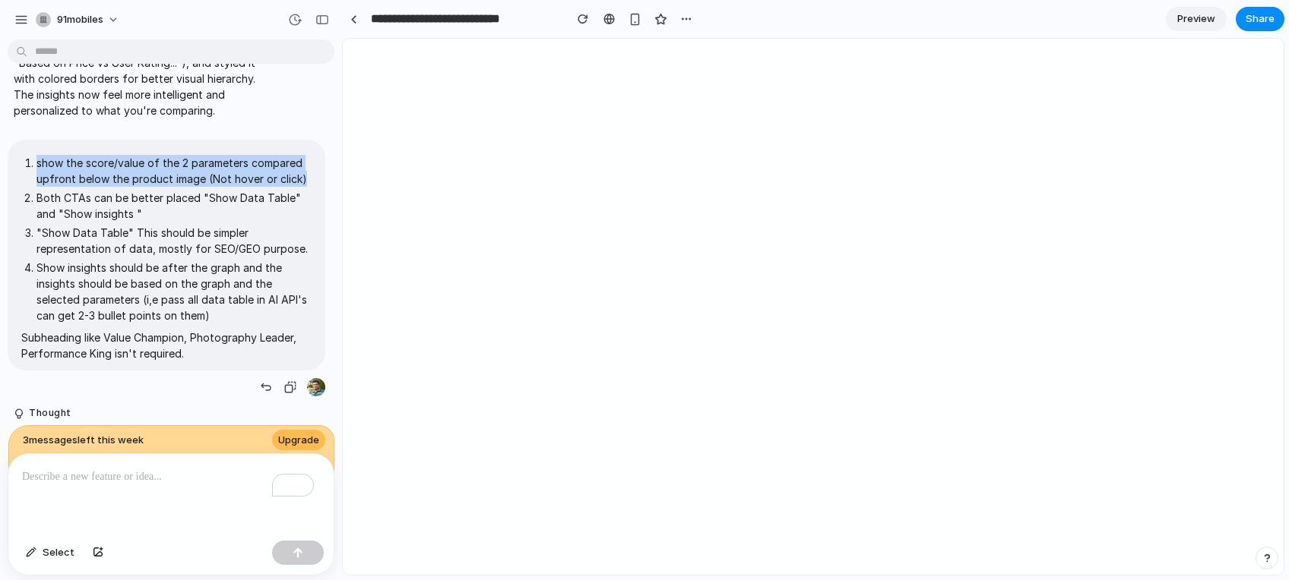
drag, startPoint x: 38, startPoint y: 228, endPoint x: 323, endPoint y: 239, distance: 285.1
click at [323, 239] on div "show the score/value of the 2 parameters compared upfront below the product ima…" at bounding box center [166, 269] width 333 height 258
copy p "show the score/value of the 2 parameters compared upfront below the product ima…"
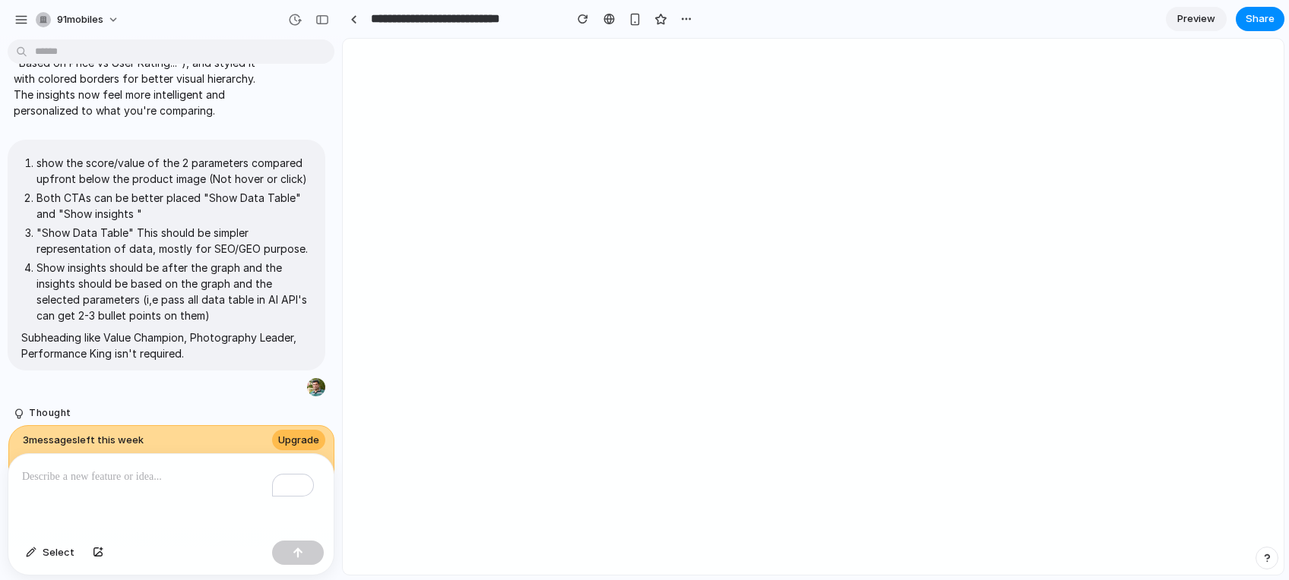
click at [133, 468] on p "To enrich screen reader interactions, please activate Accessibility in Grammarl…" at bounding box center [168, 477] width 292 height 18
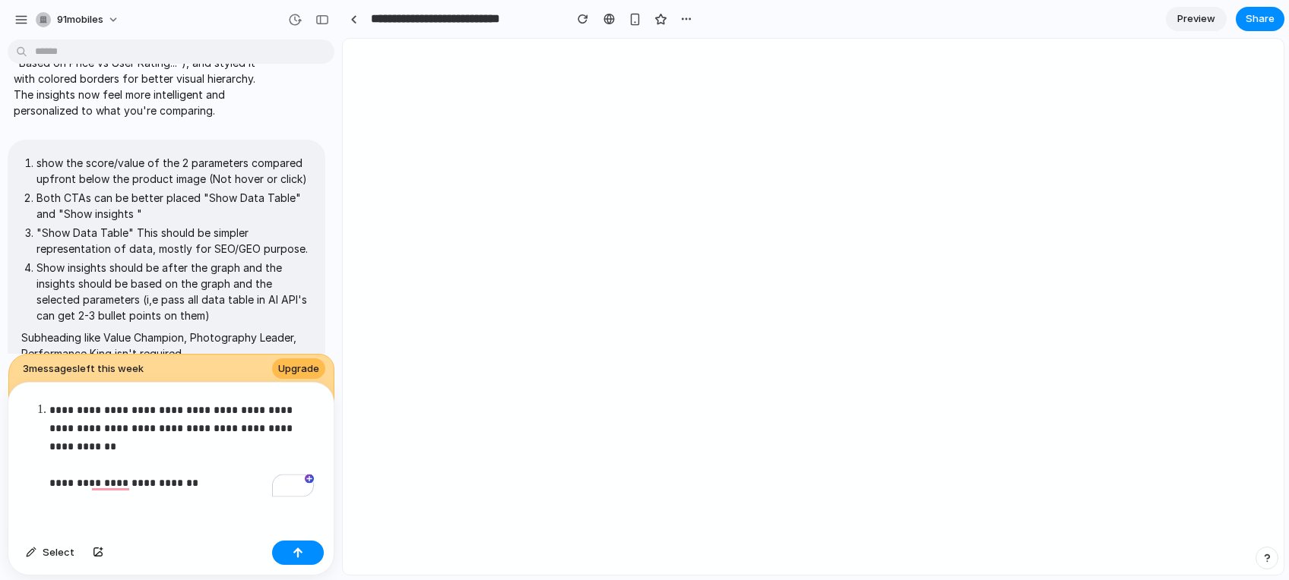
click at [63, 406] on p "**********" at bounding box center [181, 446] width 264 height 91
click at [49, 401] on li "**********" at bounding box center [181, 446] width 264 height 91
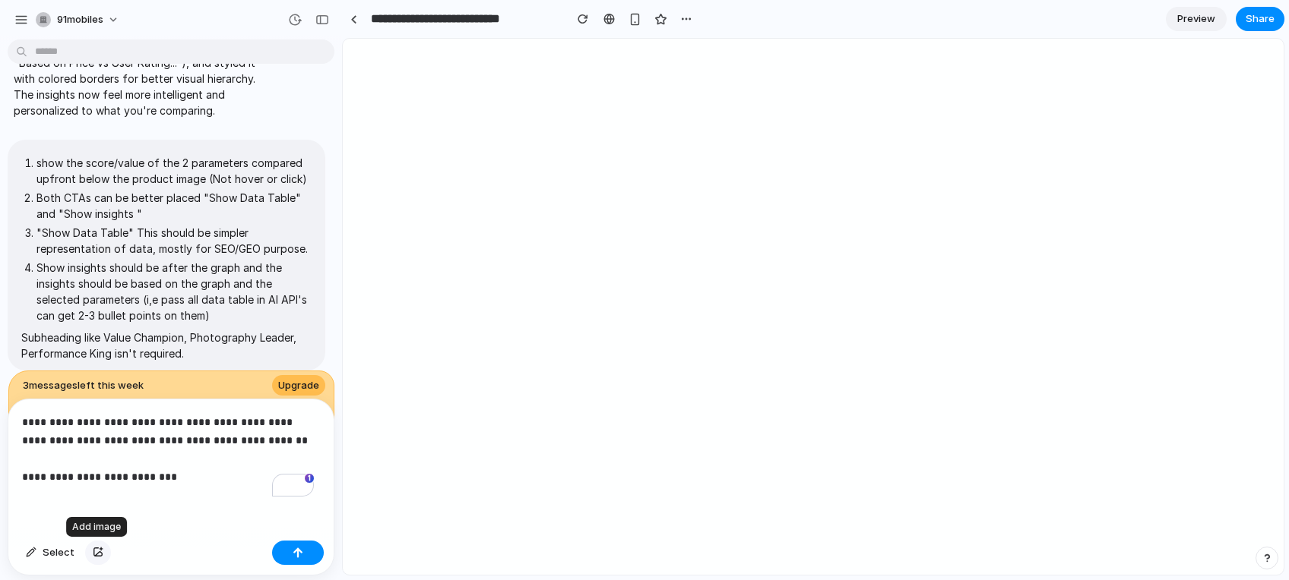
click at [93, 554] on div "button" at bounding box center [98, 553] width 11 height 9
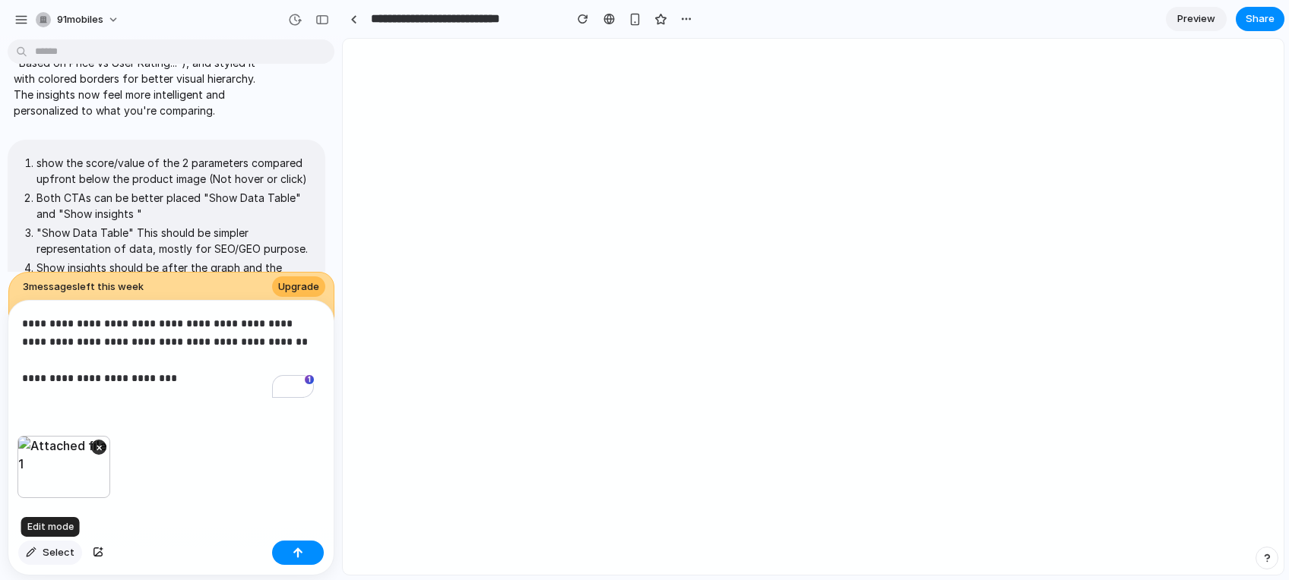
click at [52, 552] on span "Select" at bounding box center [59, 553] width 32 height 15
click at [48, 546] on span "Select" at bounding box center [59, 553] width 32 height 15
click at [40, 553] on button "Select" at bounding box center [50, 553] width 64 height 24
click at [706, 194] on div at bounding box center [813, 307] width 941 height 536
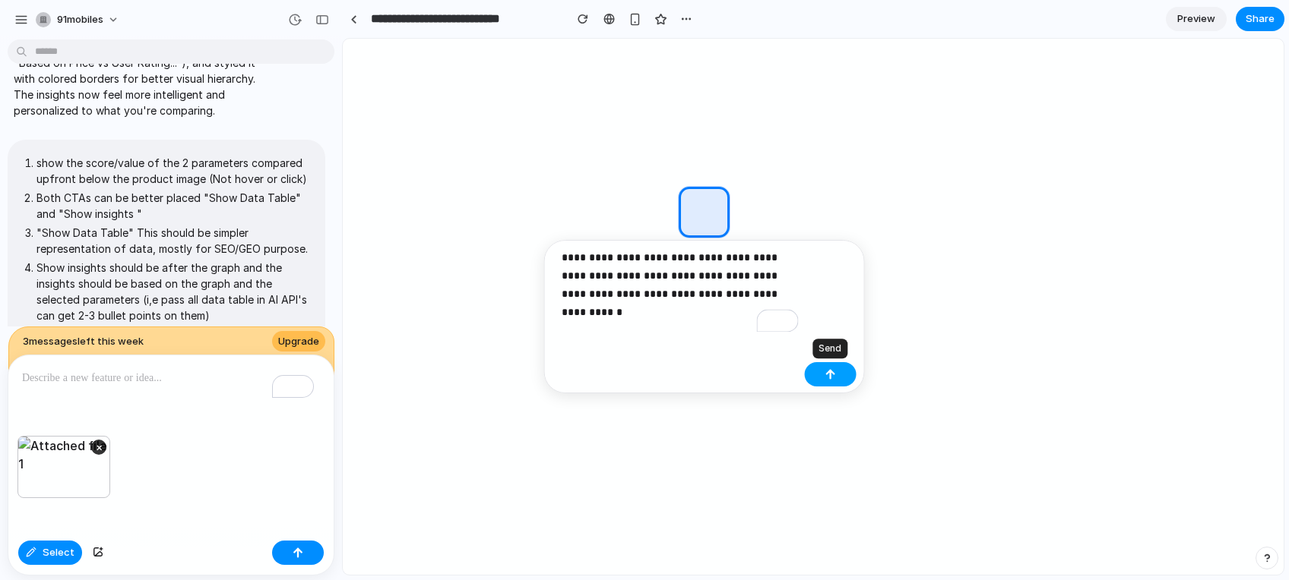
click at [837, 370] on button "button" at bounding box center [831, 374] width 52 height 24
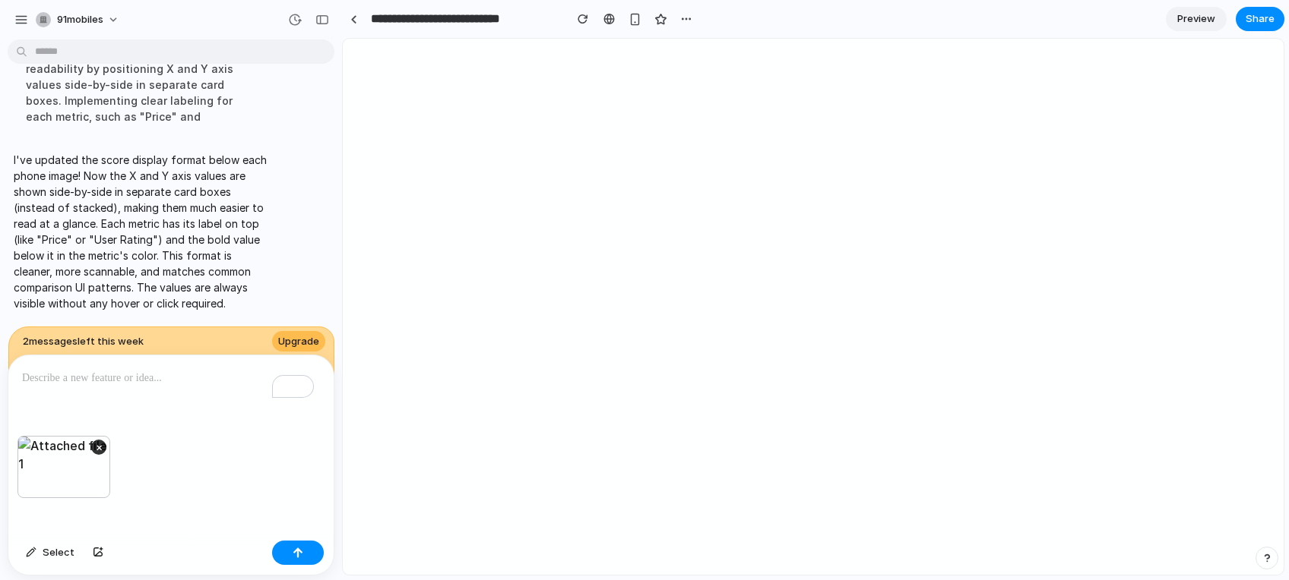
scroll to position [9604, 0]
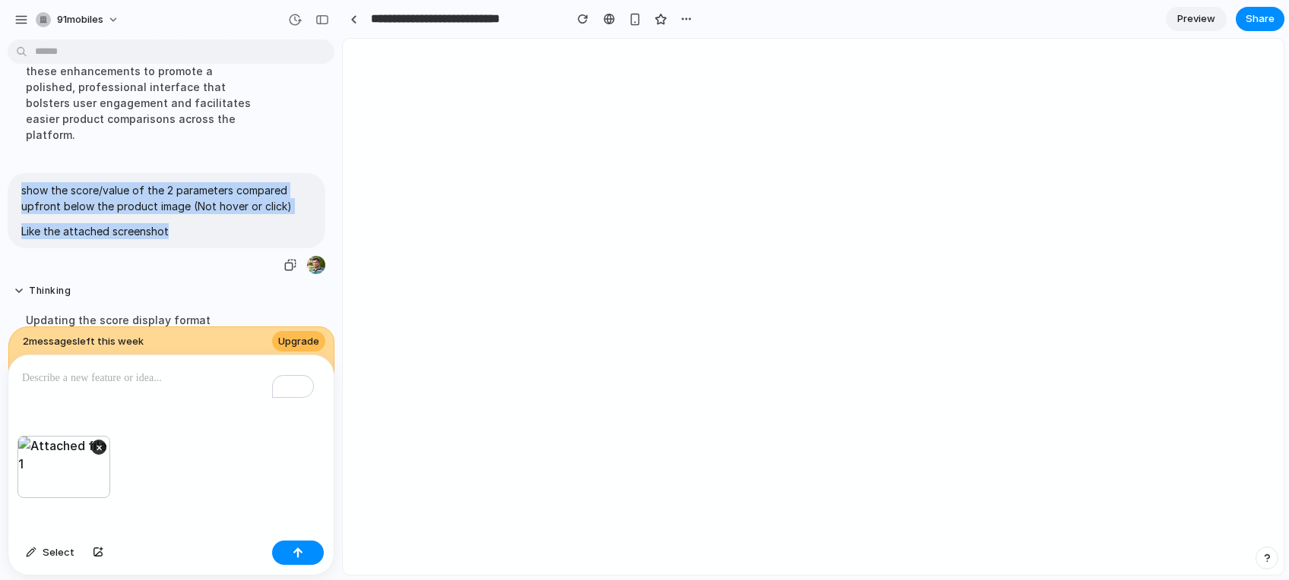
drag, startPoint x: 169, startPoint y: 281, endPoint x: 16, endPoint y: 239, distance: 159.3
click at [16, 239] on div "show the score/value of the 2 parameters compared upfront below the product ima…" at bounding box center [167, 210] width 318 height 74
copy span "show the score/value of the 2 parameters compared upfront below the product ima…"
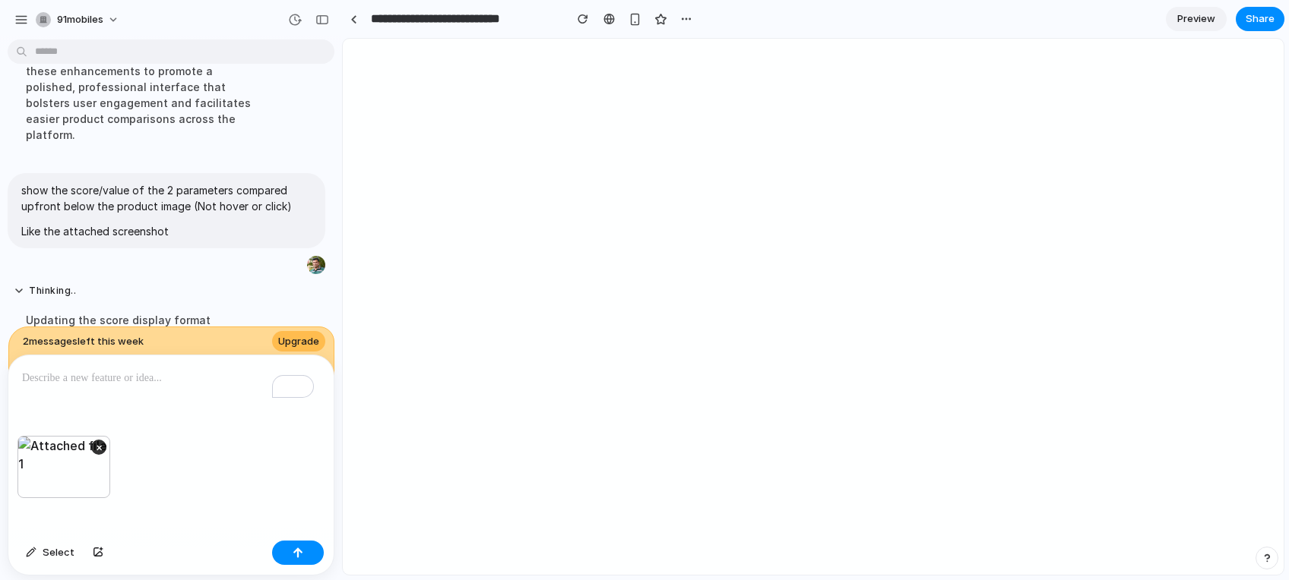
click at [81, 377] on p "To enrich screen reader interactions, please activate Accessibility in Grammarl…" at bounding box center [168, 378] width 292 height 18
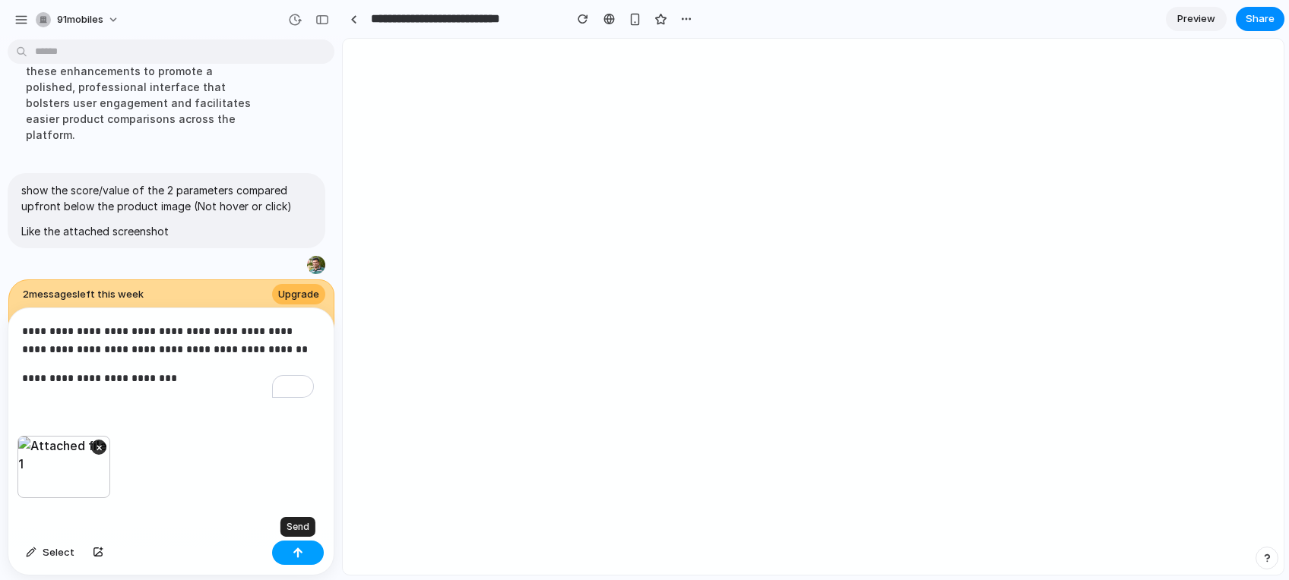
click at [290, 546] on button "button" at bounding box center [298, 553] width 52 height 24
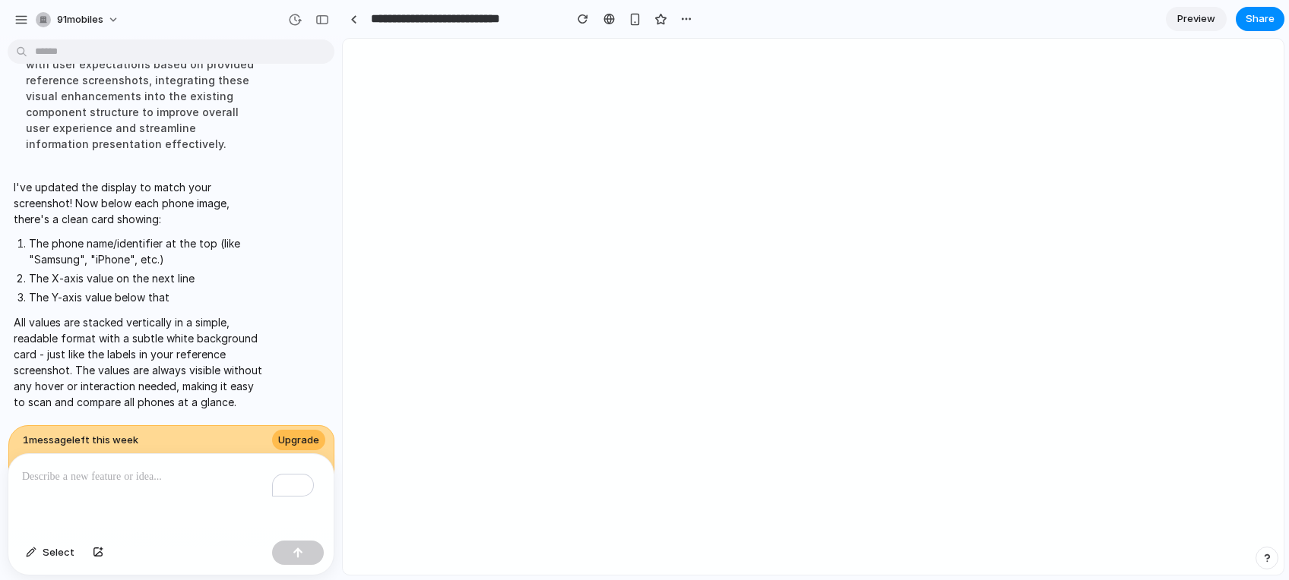
scroll to position [10549, 0]
